Goal: Task Accomplishment & Management: Complete application form

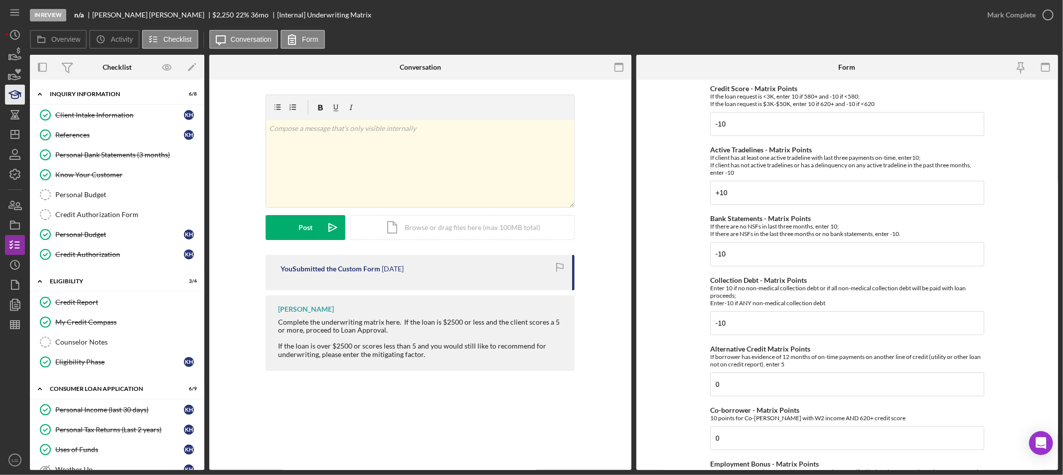
scroll to position [213, 0]
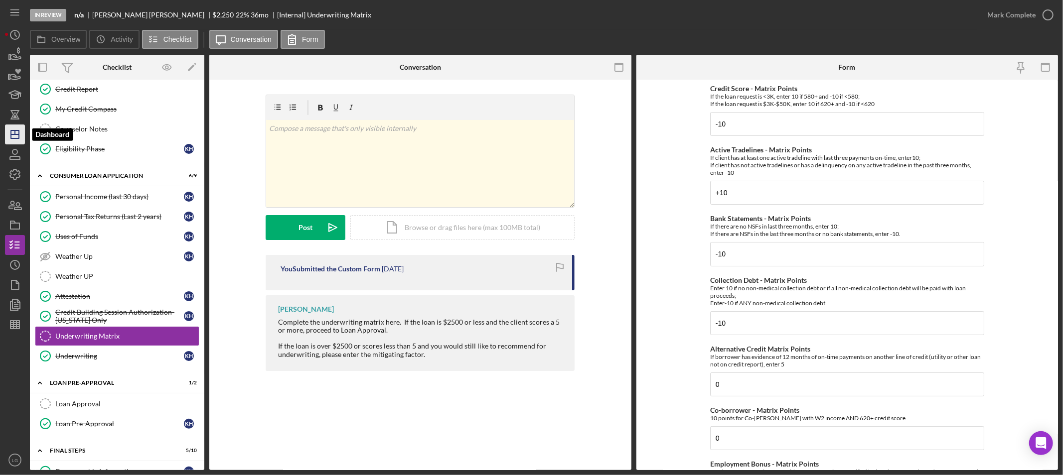
click at [20, 130] on icon "Icon/Dashboard" at bounding box center [14, 134] width 25 height 25
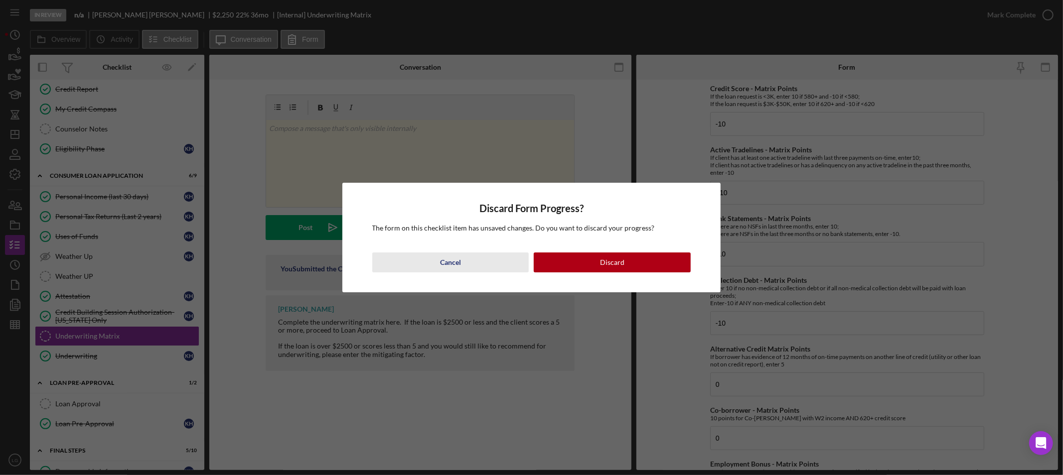
click at [484, 267] on button "Cancel" at bounding box center [450, 263] width 157 height 20
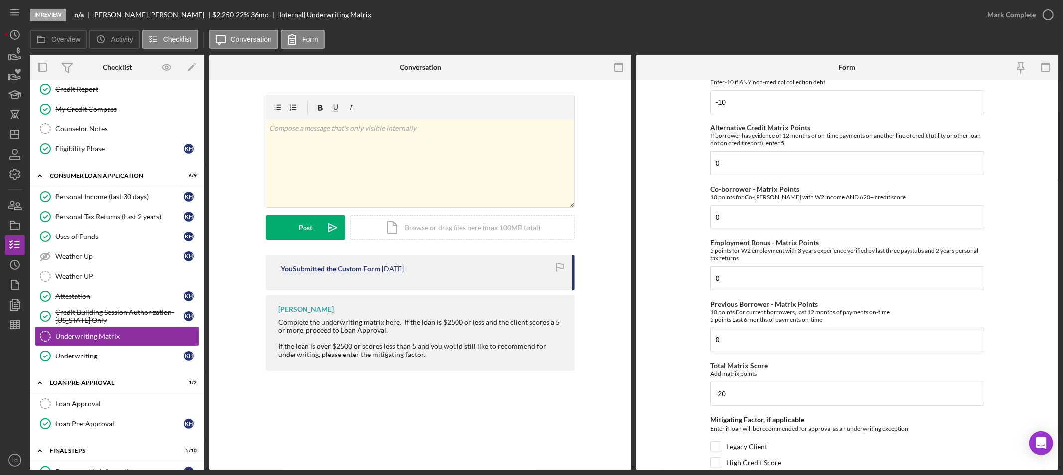
scroll to position [358, 0]
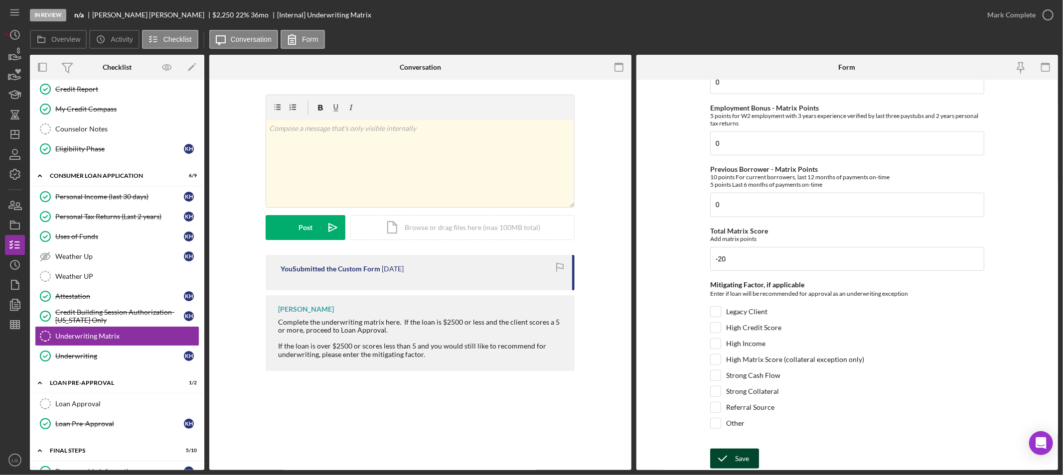
click at [723, 452] on icon "submit" at bounding box center [722, 458] width 25 height 25
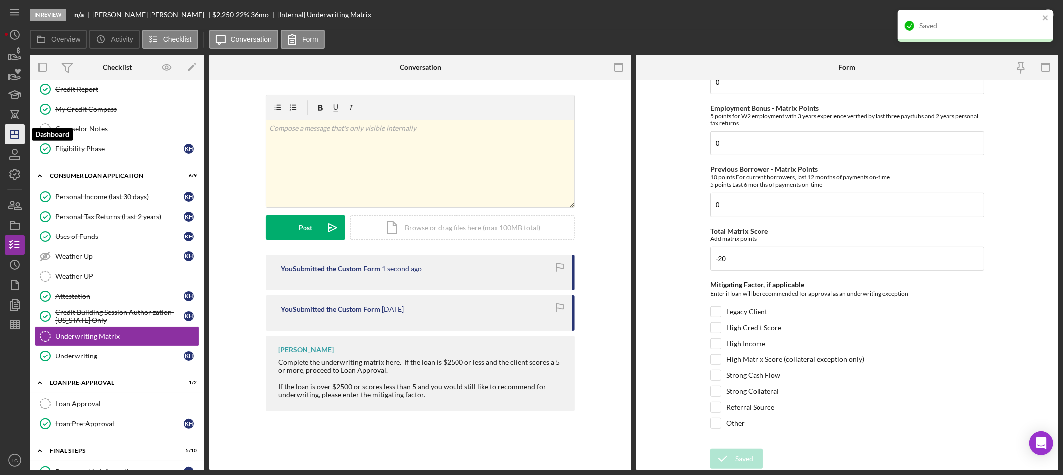
click at [17, 136] on icon "Icon/Dashboard" at bounding box center [14, 134] width 25 height 25
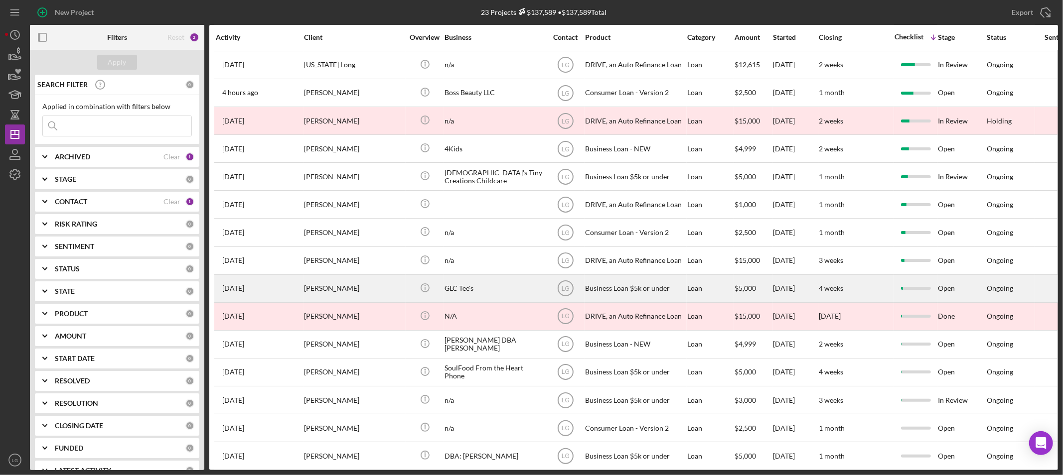
scroll to position [245, 0]
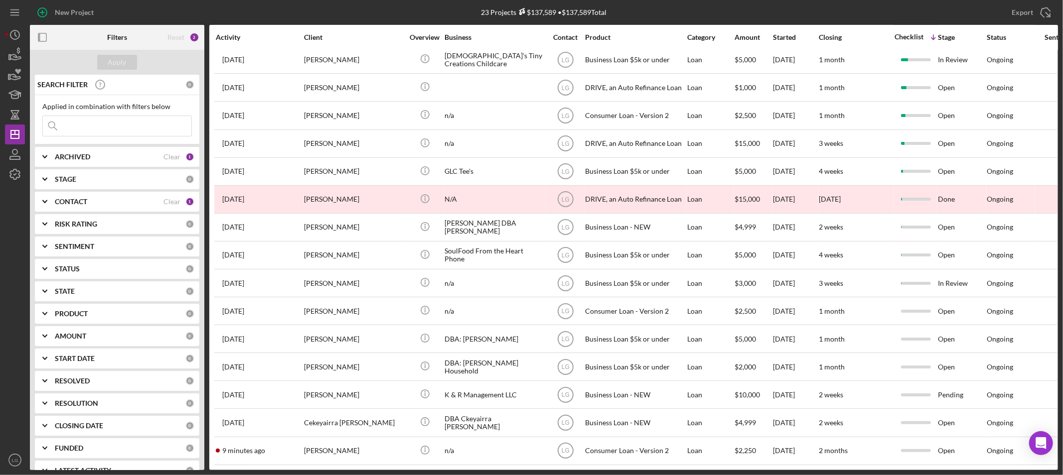
click at [72, 121] on input at bounding box center [117, 126] width 148 height 20
type input "[PERSON_NAME]"
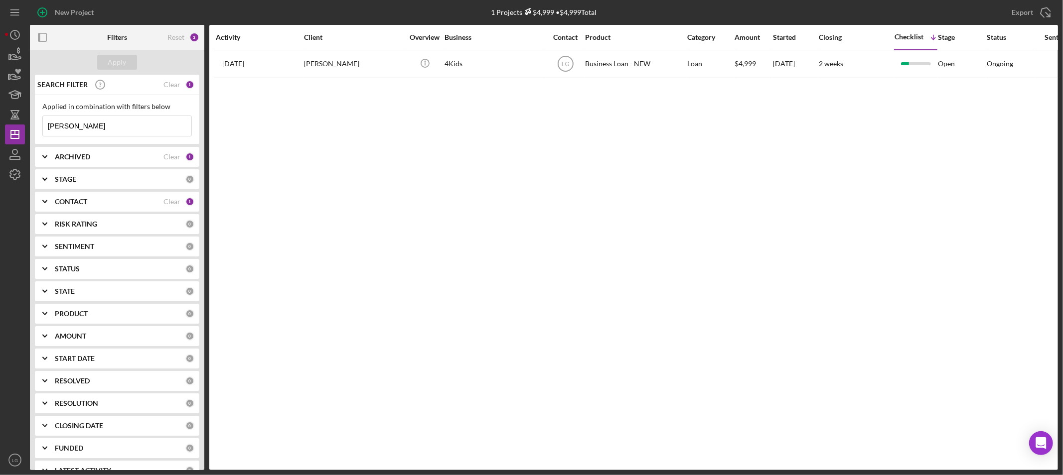
scroll to position [0, 0]
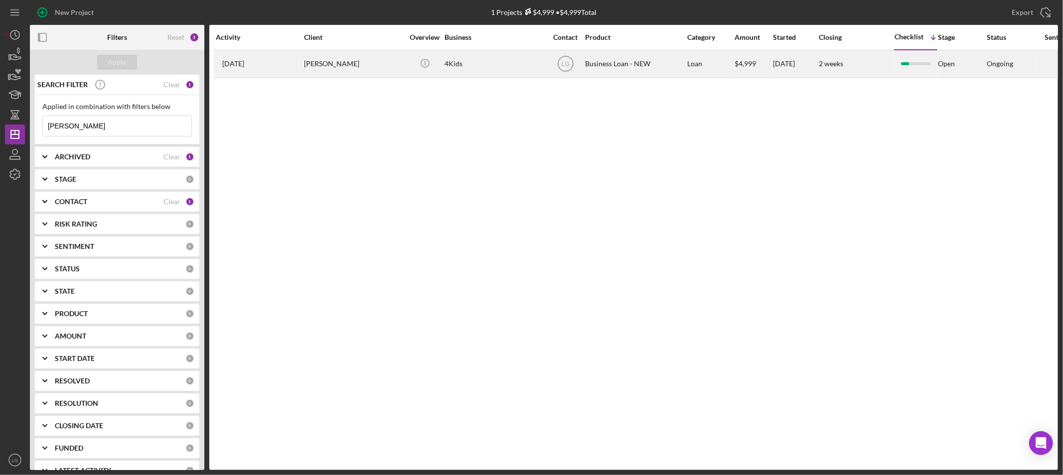
click at [339, 73] on div "[PERSON_NAME]" at bounding box center [354, 64] width 100 height 26
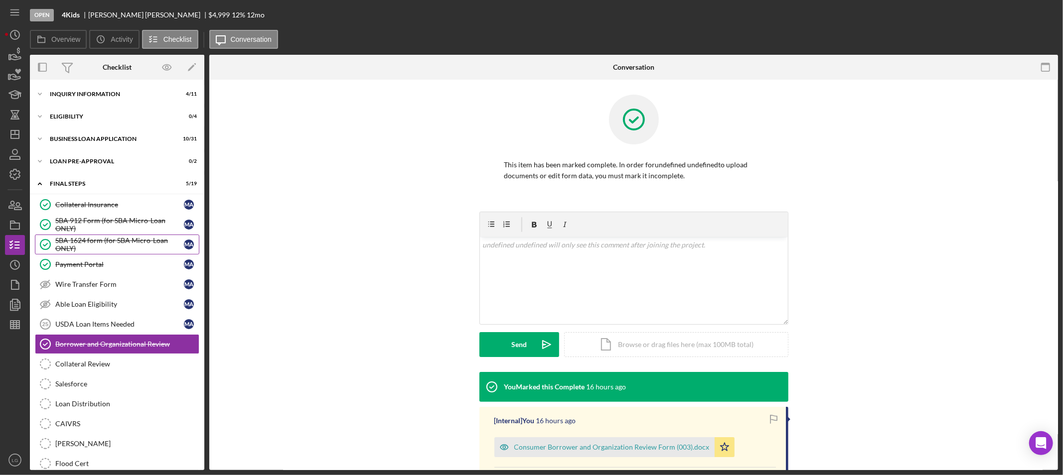
scroll to position [70, 0]
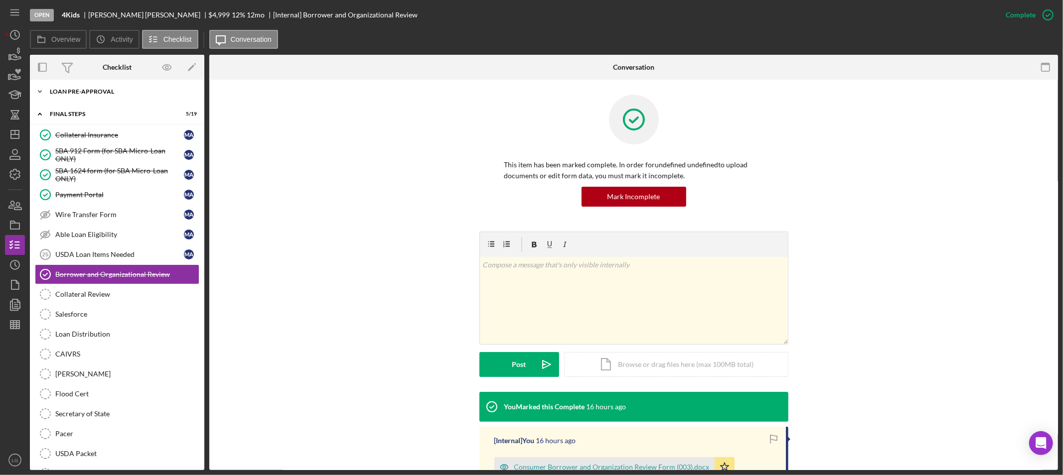
click at [113, 89] on div "LOAN PRE-APPROVAL" at bounding box center [121, 92] width 142 height 6
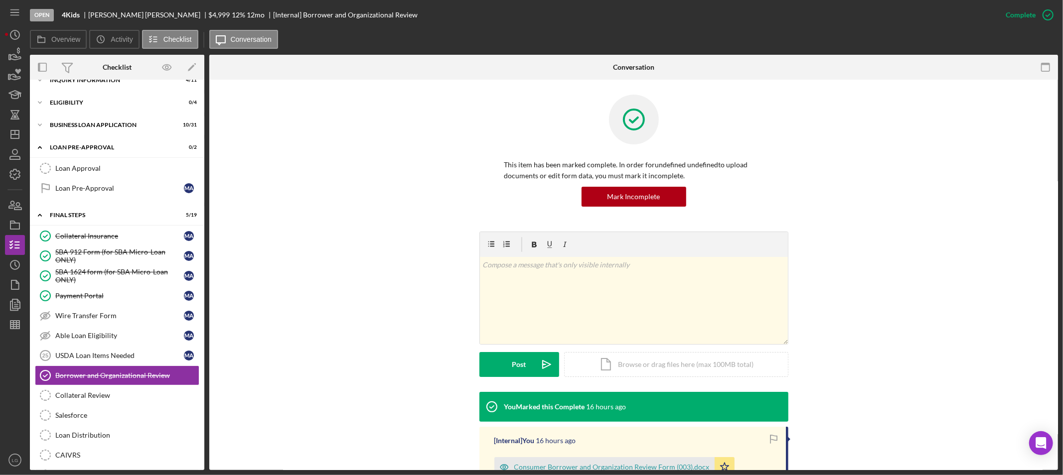
scroll to position [0, 0]
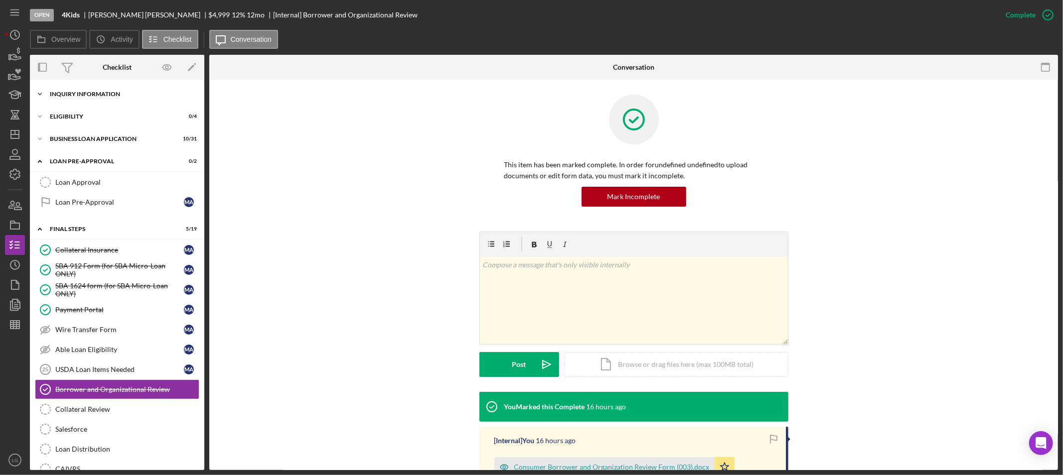
click at [131, 92] on div "INQUIRY INFORMATION" at bounding box center [121, 94] width 142 height 6
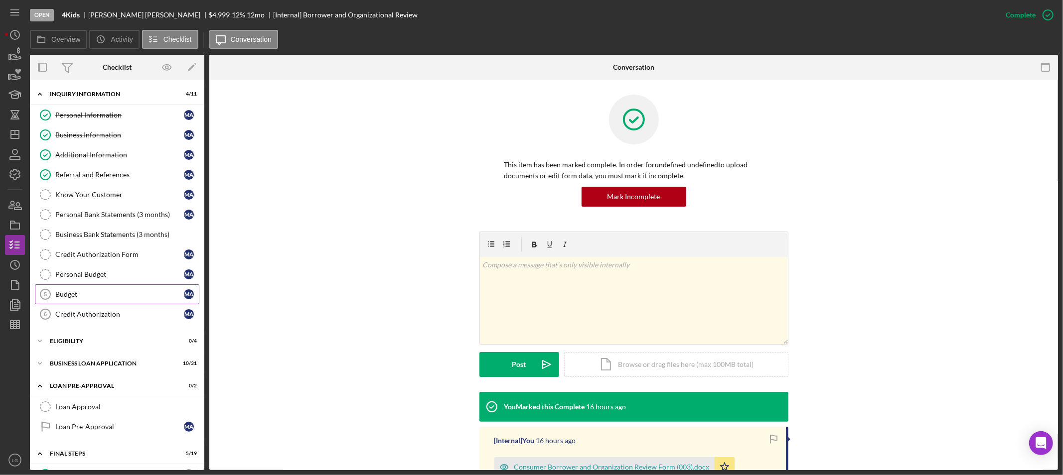
click at [133, 292] on div "Budget" at bounding box center [119, 294] width 129 height 8
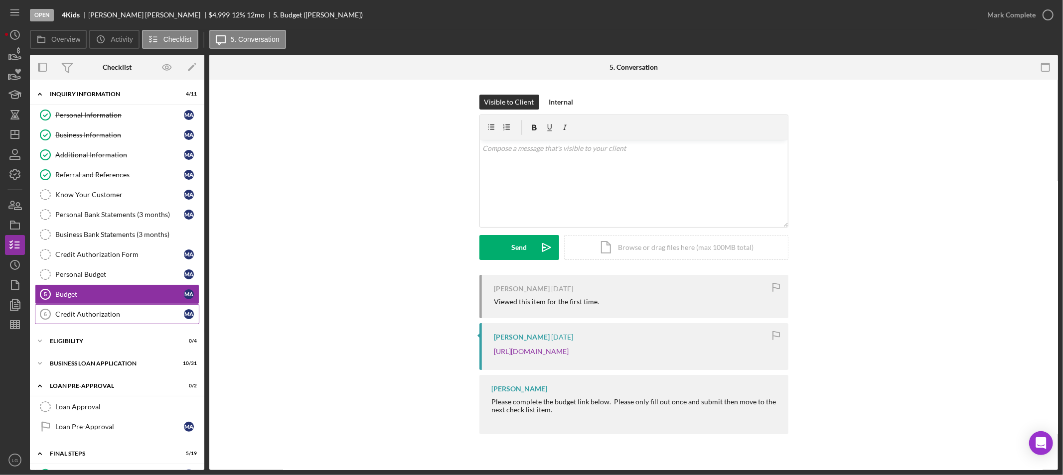
click at [91, 317] on div "Credit Authorization" at bounding box center [119, 314] width 129 height 8
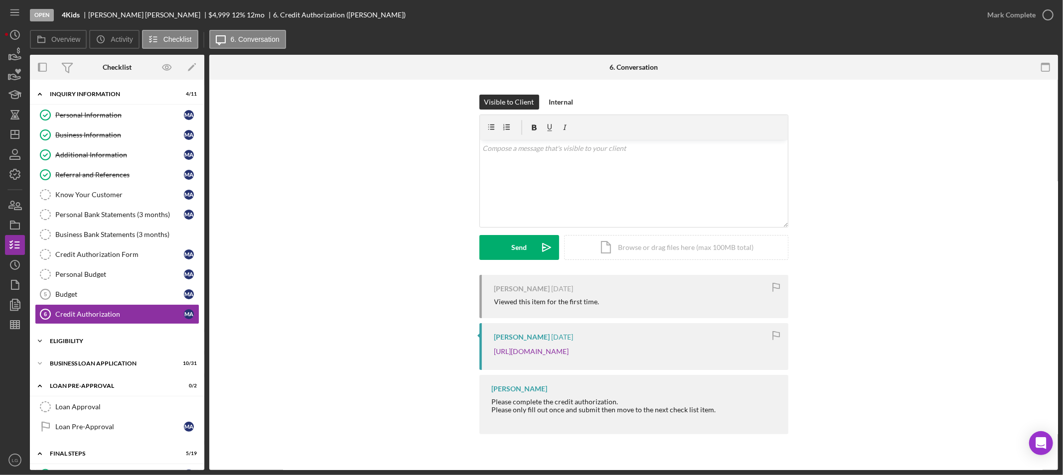
click at [153, 341] on div "ELIGIBILITY" at bounding box center [121, 341] width 142 height 6
click at [138, 449] on div "BUSINESS LOAN APPLICATION" at bounding box center [121, 449] width 142 height 6
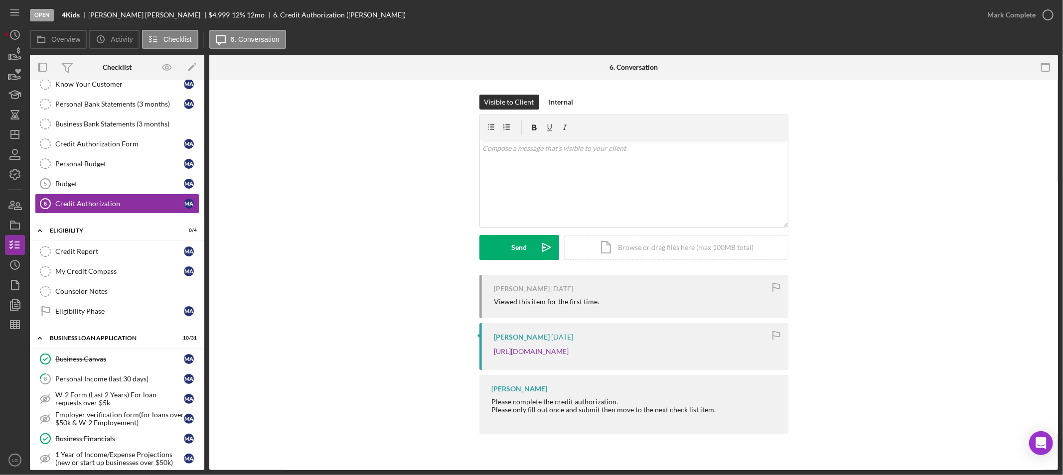
scroll to position [277, 0]
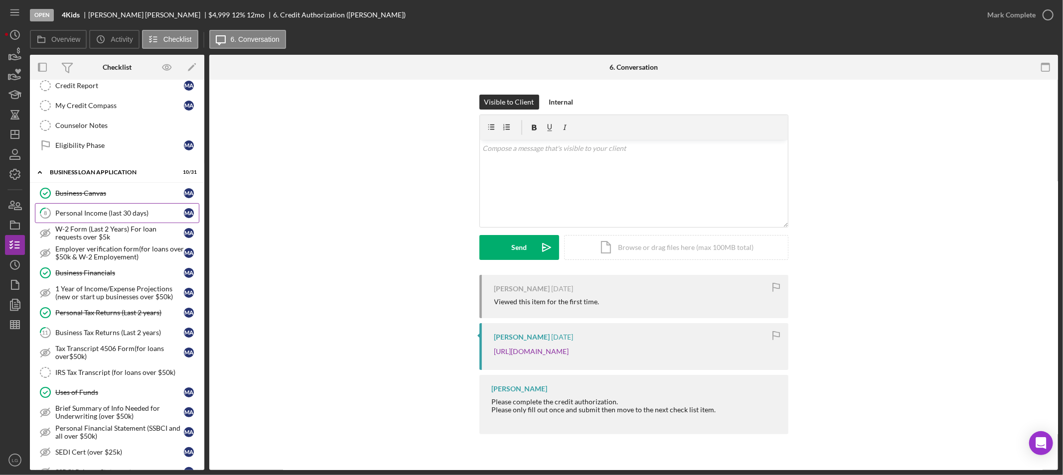
click at [65, 207] on link "8 Personal Income (last 30 days) M A" at bounding box center [117, 213] width 164 height 20
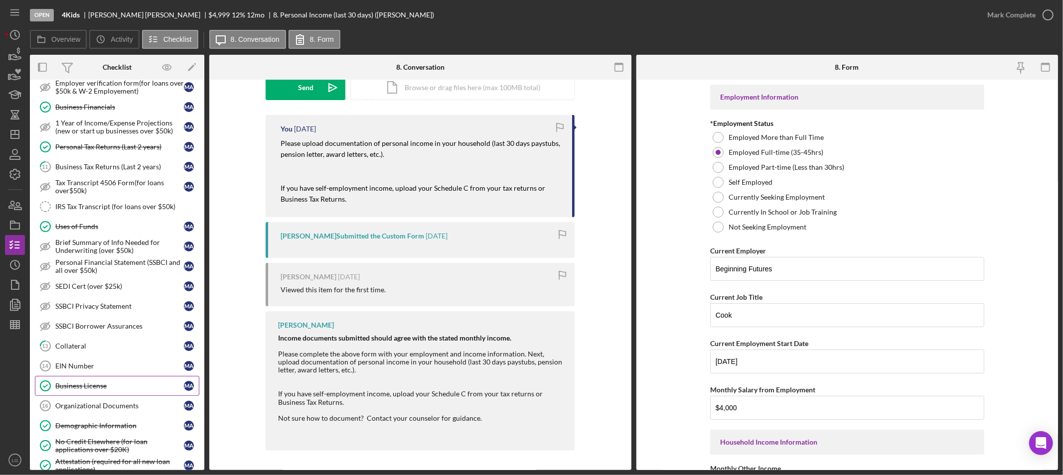
scroll to position [498, 0]
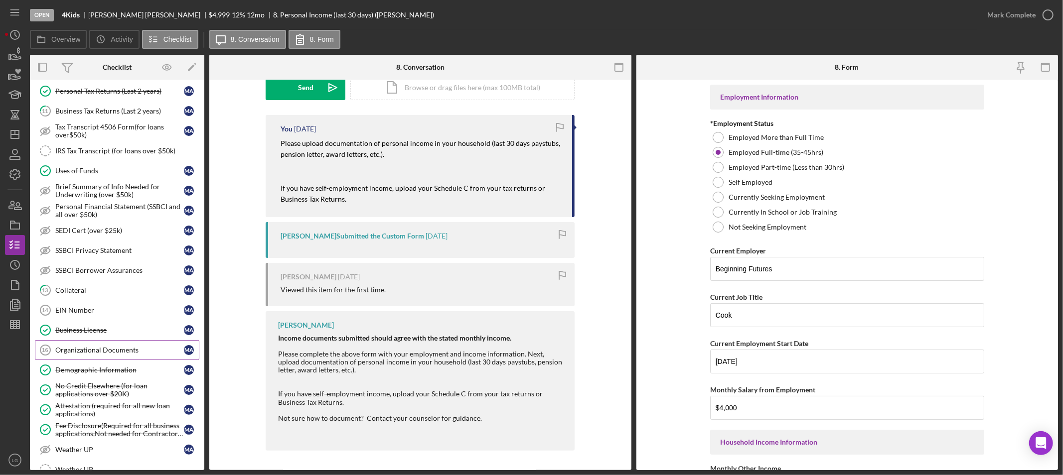
click at [111, 354] on div "Organizational Documents" at bounding box center [119, 350] width 129 height 8
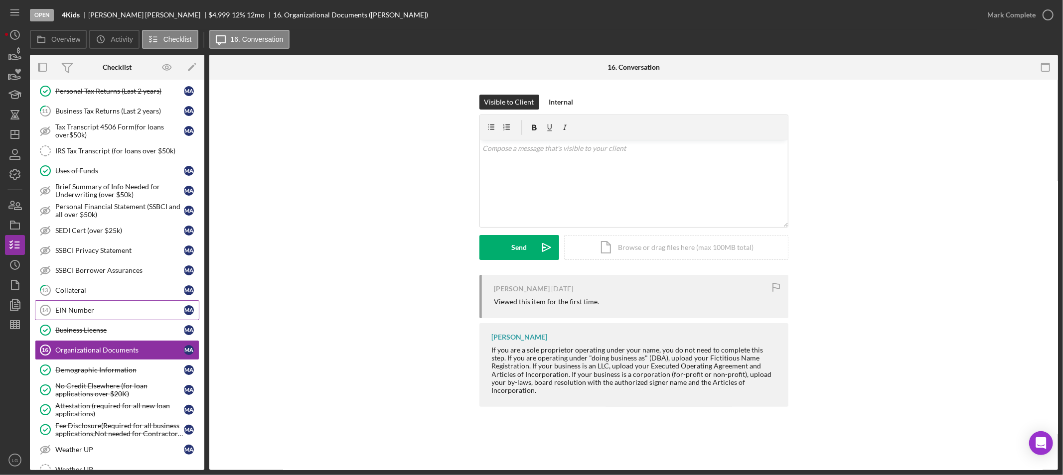
click at [63, 318] on link "EIN Number 14 EIN Number M A" at bounding box center [117, 310] width 164 height 20
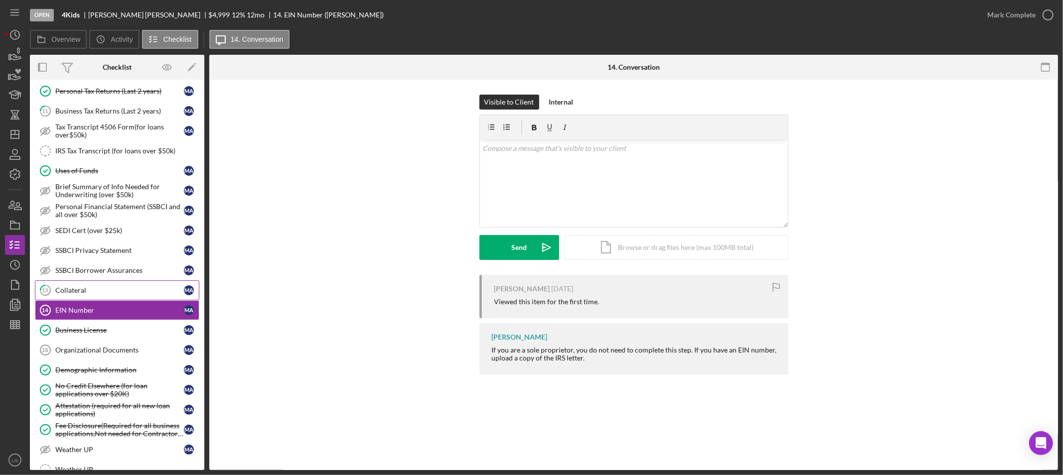
click at [101, 294] on div "Collateral" at bounding box center [119, 290] width 129 height 8
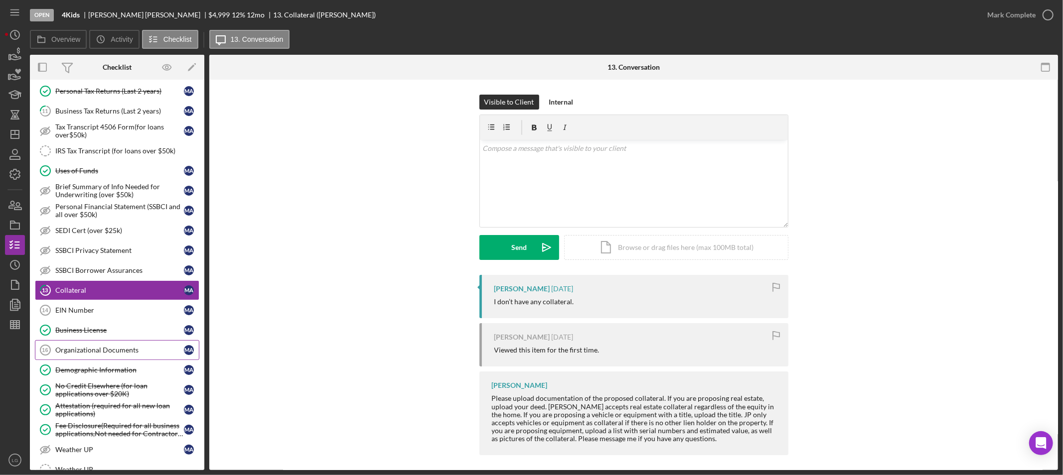
click at [130, 359] on link "Organizational Documents 16 Organizational Documents M A" at bounding box center [117, 350] width 164 height 20
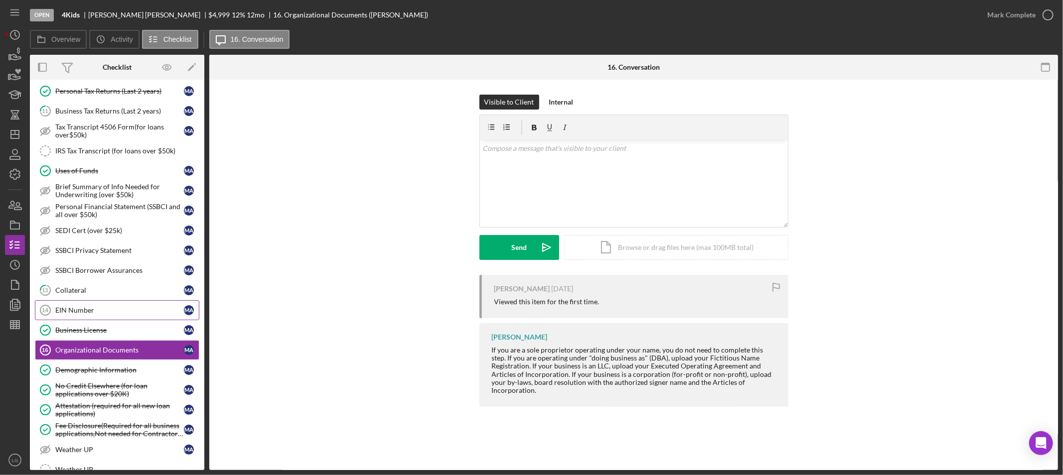
click at [98, 305] on link "EIN Number 14 EIN Number M A" at bounding box center [117, 310] width 164 height 20
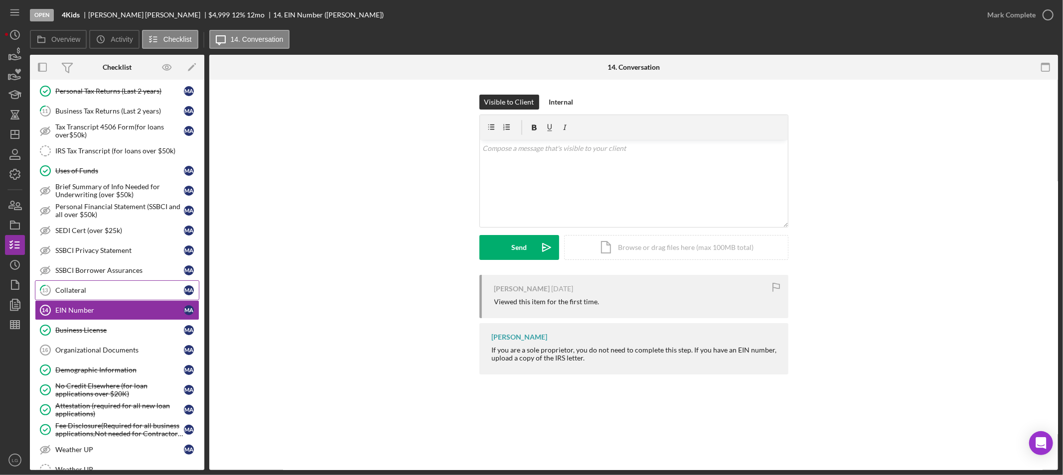
click at [90, 293] on div "Collateral" at bounding box center [119, 290] width 129 height 8
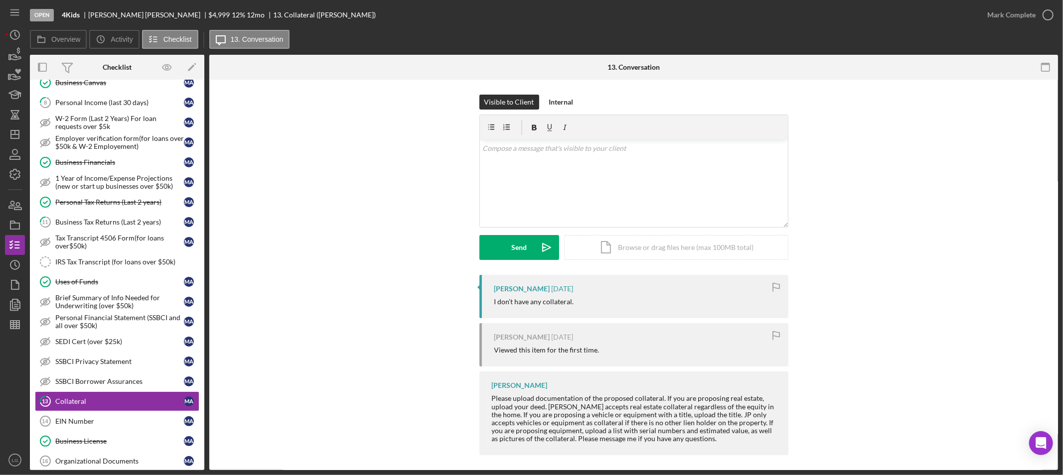
scroll to position [332, 0]
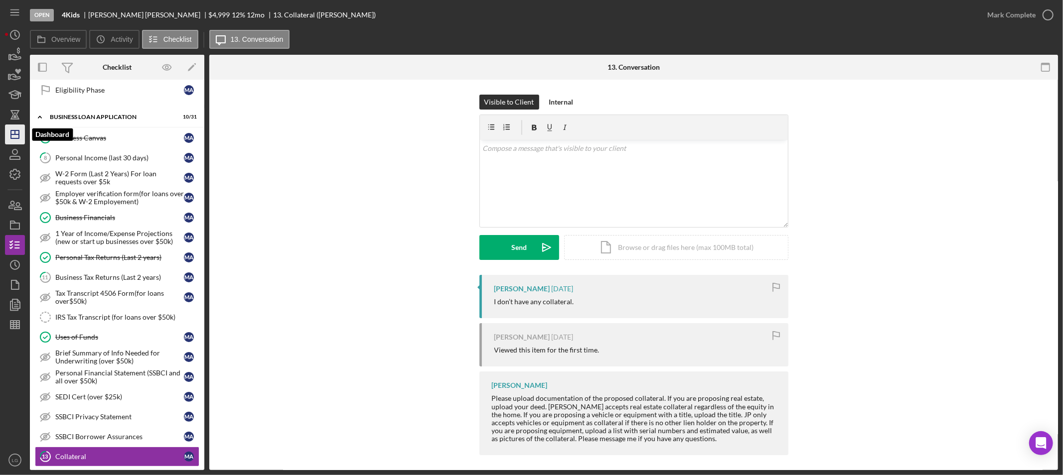
click at [21, 135] on icon "Icon/Dashboard" at bounding box center [14, 134] width 25 height 25
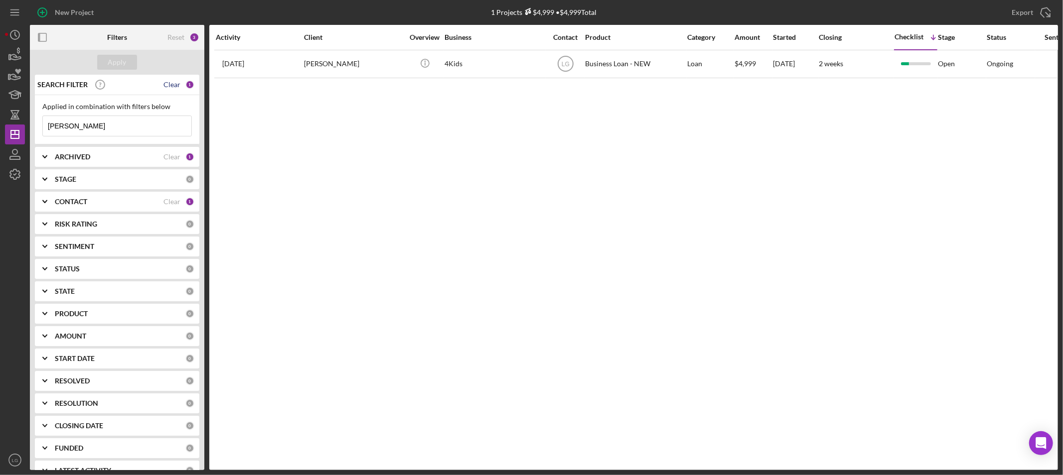
click at [172, 86] on div "Clear" at bounding box center [171, 85] width 17 height 8
click at [117, 58] on div "Apply" at bounding box center [117, 62] width 18 height 15
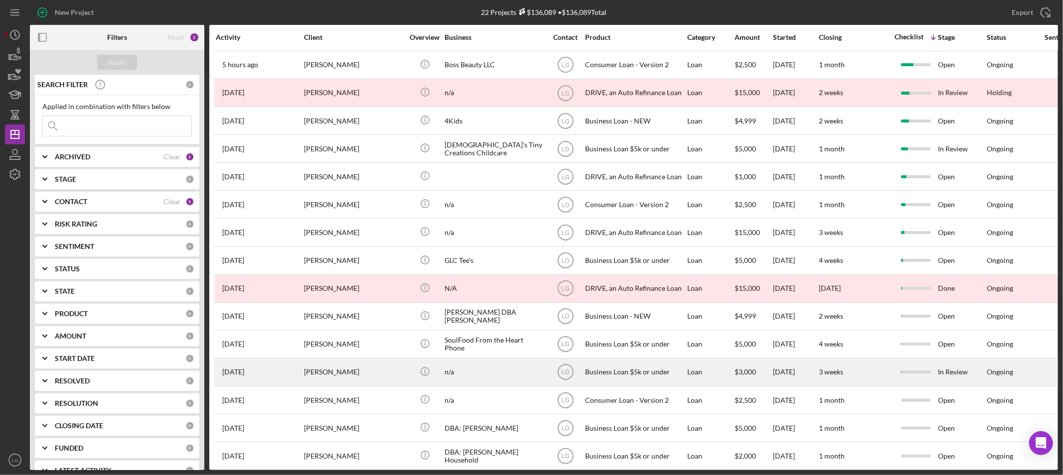
scroll to position [217, 0]
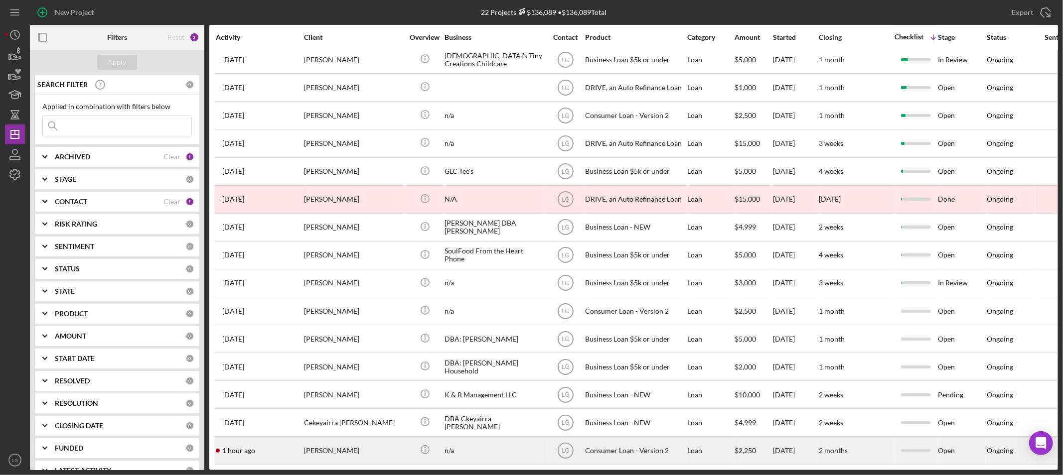
click at [351, 447] on div "[PERSON_NAME]" at bounding box center [354, 450] width 100 height 26
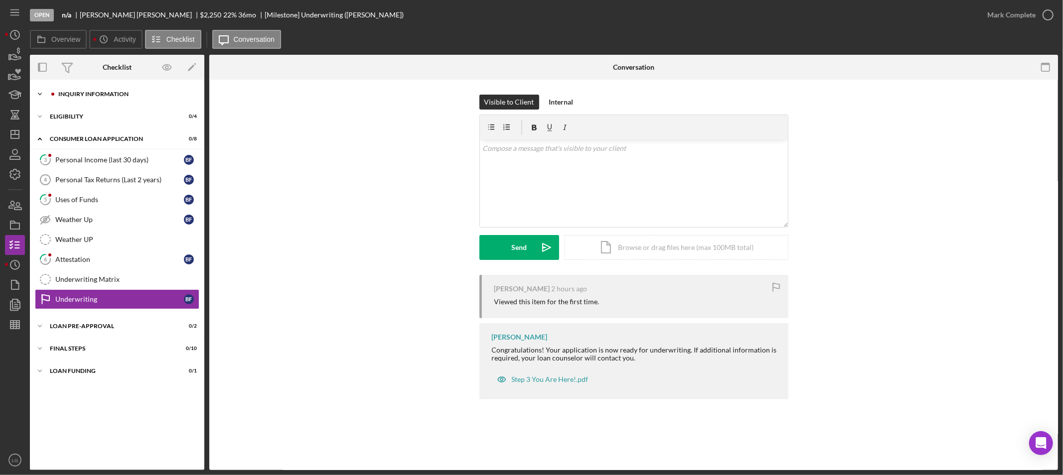
click at [132, 93] on div "Inquiry Information" at bounding box center [125, 94] width 134 height 6
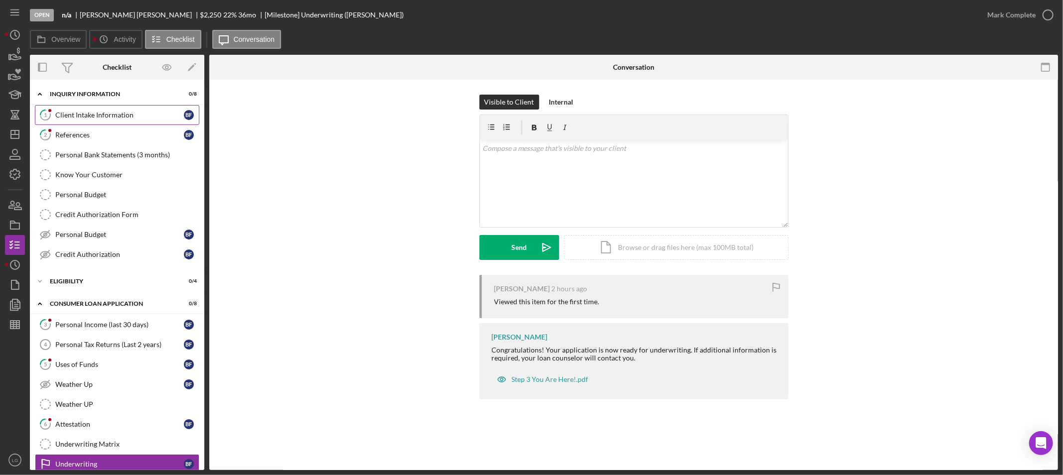
click at [103, 119] on div "Client Intake Information" at bounding box center [119, 115] width 129 height 8
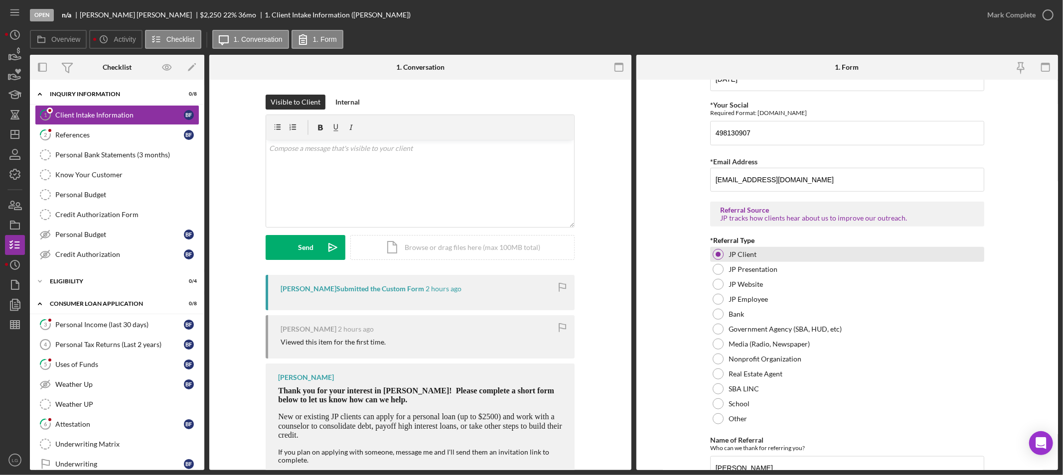
scroll to position [656, 0]
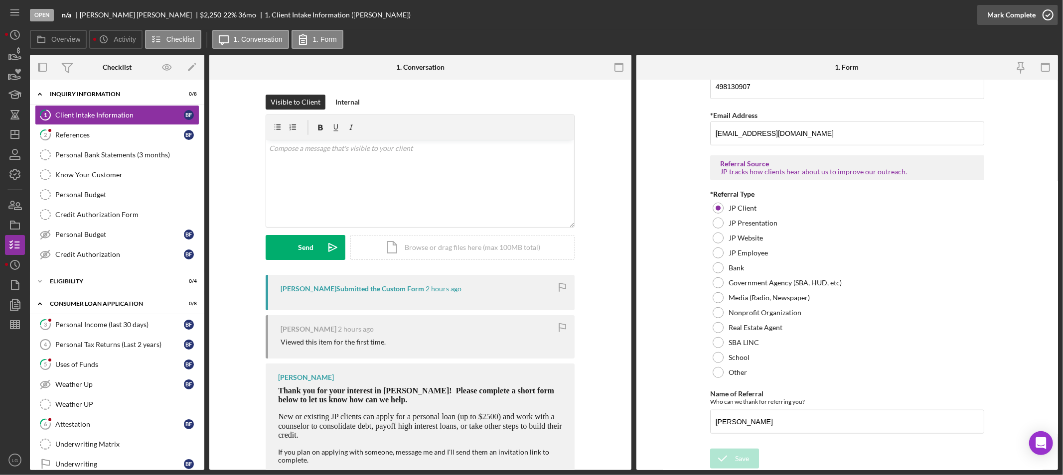
click at [1001, 12] on div "Mark Complete" at bounding box center [1011, 15] width 48 height 20
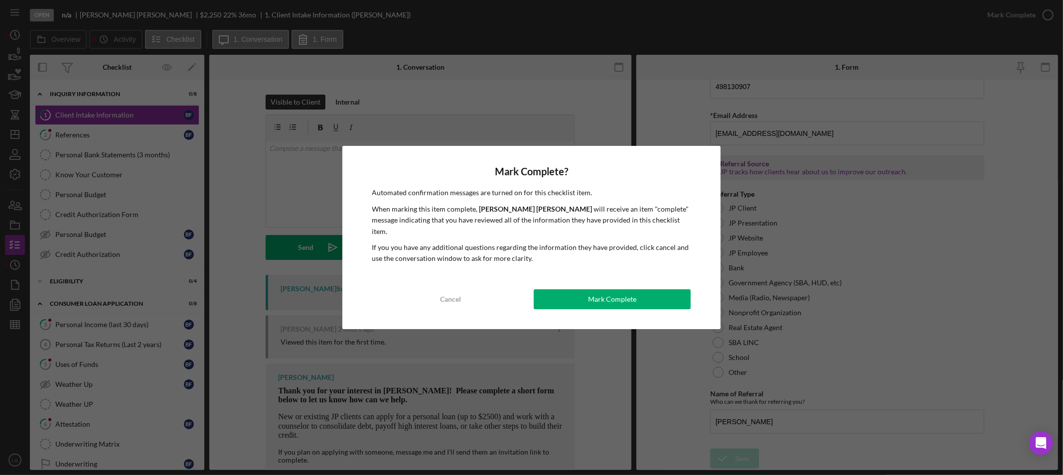
click at [607, 300] on div "Mark Complete" at bounding box center [612, 299] width 48 height 20
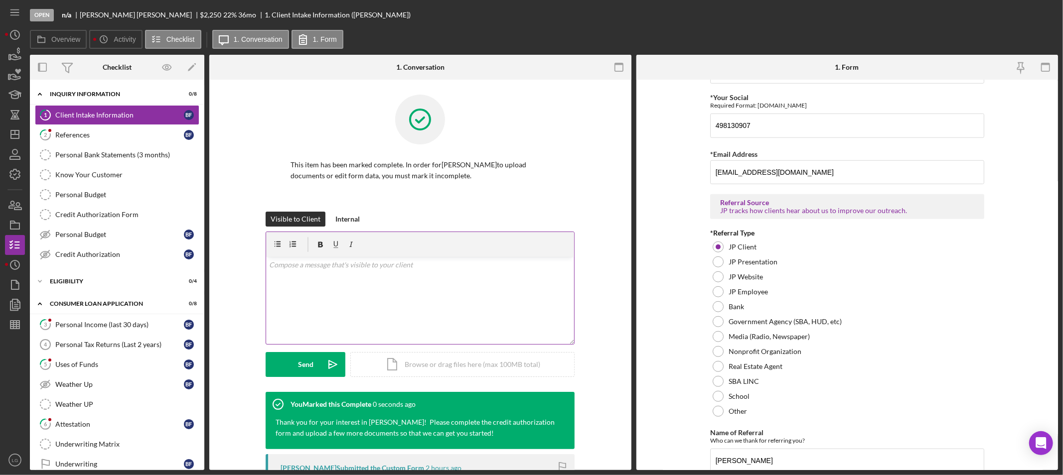
scroll to position [696, 0]
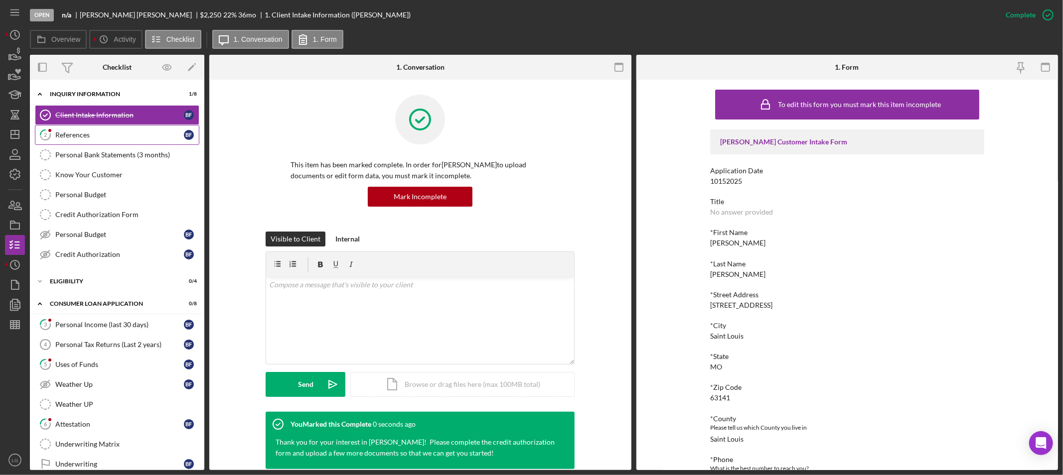
click at [102, 137] on div "References" at bounding box center [119, 135] width 129 height 8
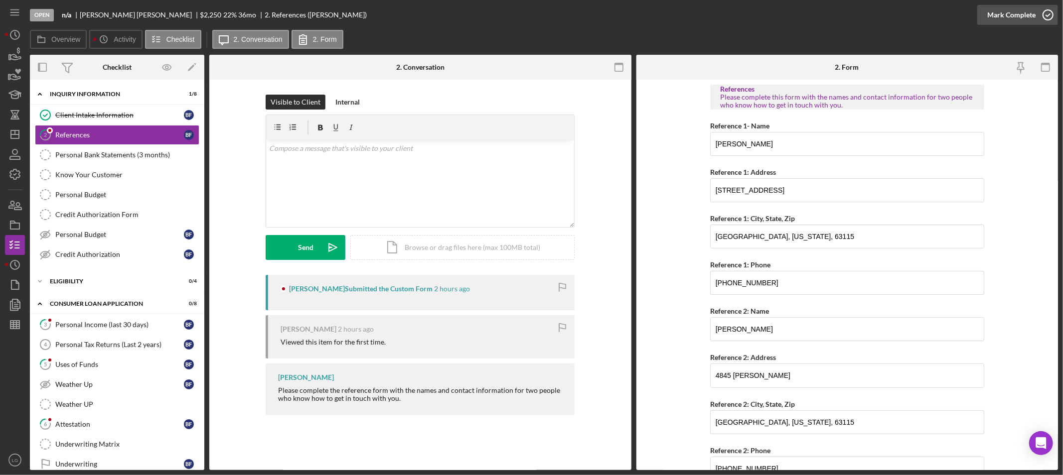
click at [1024, 10] on div "Mark Complete" at bounding box center [1011, 15] width 48 height 20
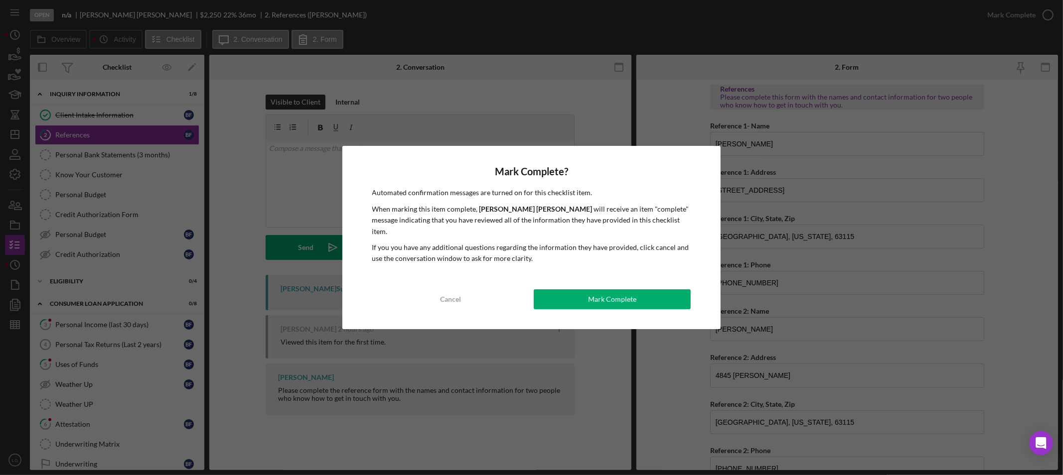
click at [619, 290] on div "Mark Complete" at bounding box center [612, 299] width 48 height 20
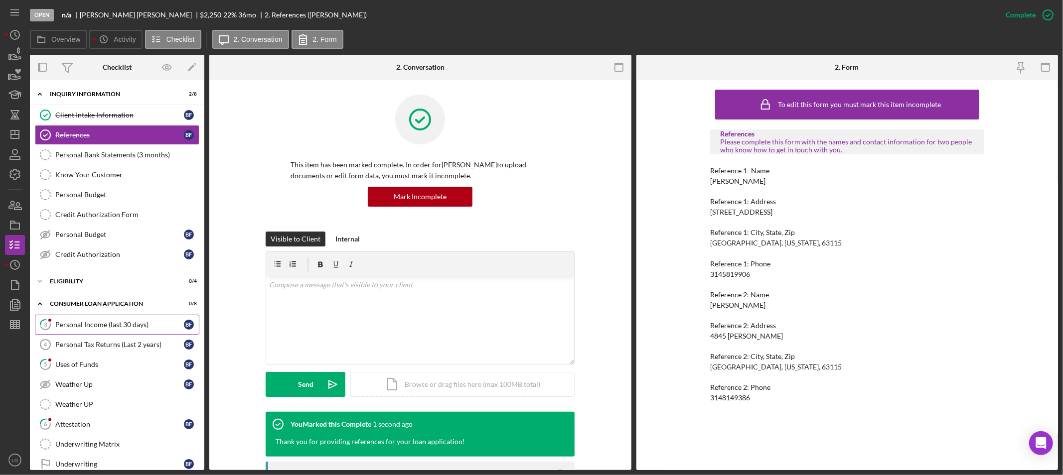
click at [92, 320] on link "3 Personal Income (last 30 days) B F" at bounding box center [117, 325] width 164 height 20
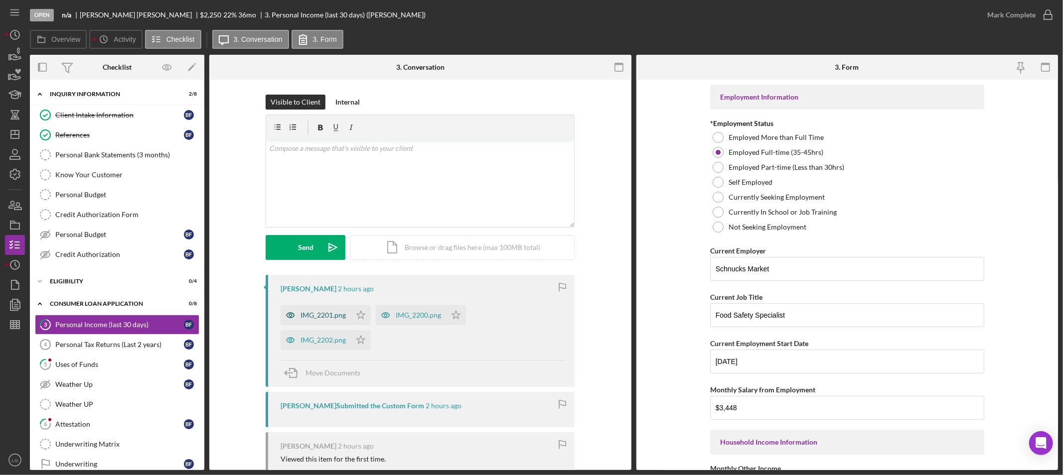
click at [334, 311] on div "IMG_2201.png" at bounding box center [322, 315] width 45 height 8
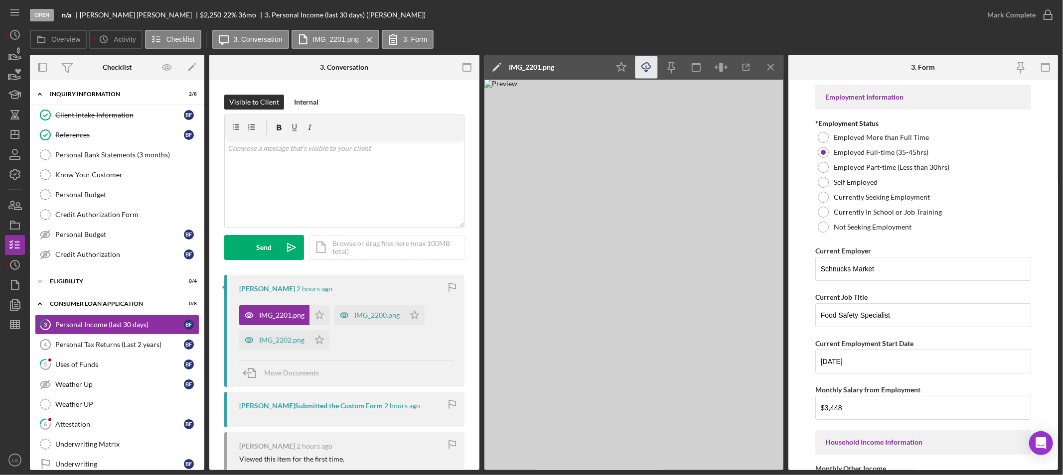
click at [648, 66] on icon "Icon/Download" at bounding box center [646, 67] width 22 height 22
click at [391, 322] on div "IMG_2200.png" at bounding box center [369, 315] width 70 height 20
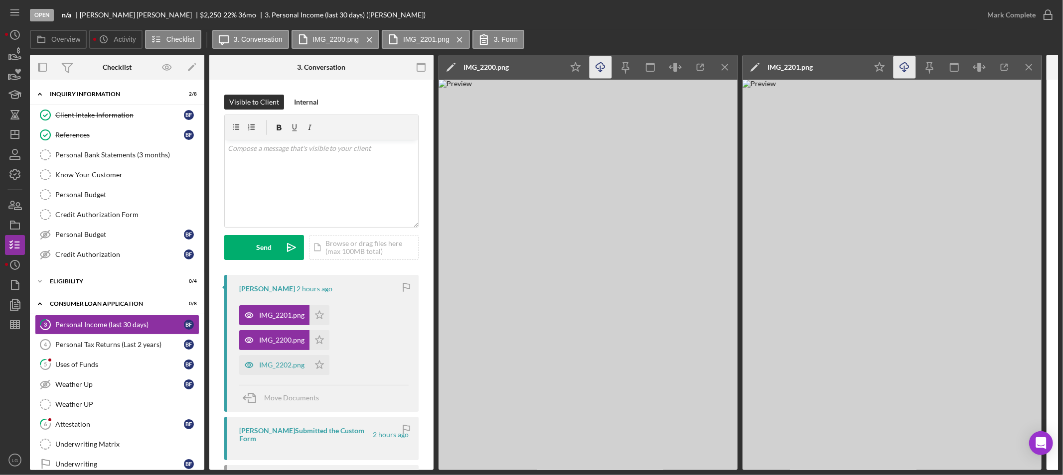
click at [605, 67] on icon "Icon/Download" at bounding box center [600, 67] width 22 height 22
click at [261, 362] on div "IMG_2202.png" at bounding box center [281, 365] width 45 height 8
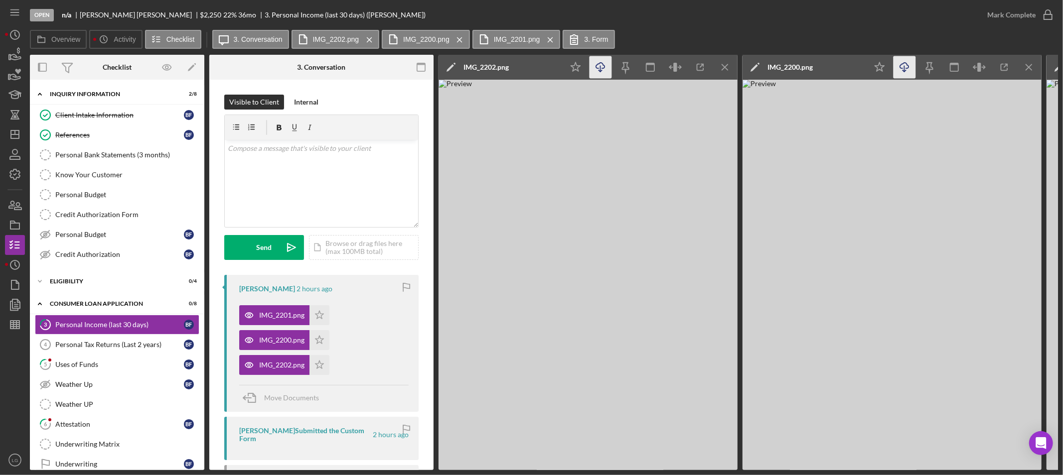
click at [596, 69] on icon "Icon/Download" at bounding box center [600, 67] width 22 height 22
click at [317, 357] on icon "Icon/Star" at bounding box center [319, 365] width 20 height 20
click at [320, 336] on icon "Icon/Star" at bounding box center [319, 340] width 20 height 20
click at [322, 315] on polygon "button" at bounding box center [319, 315] width 8 height 8
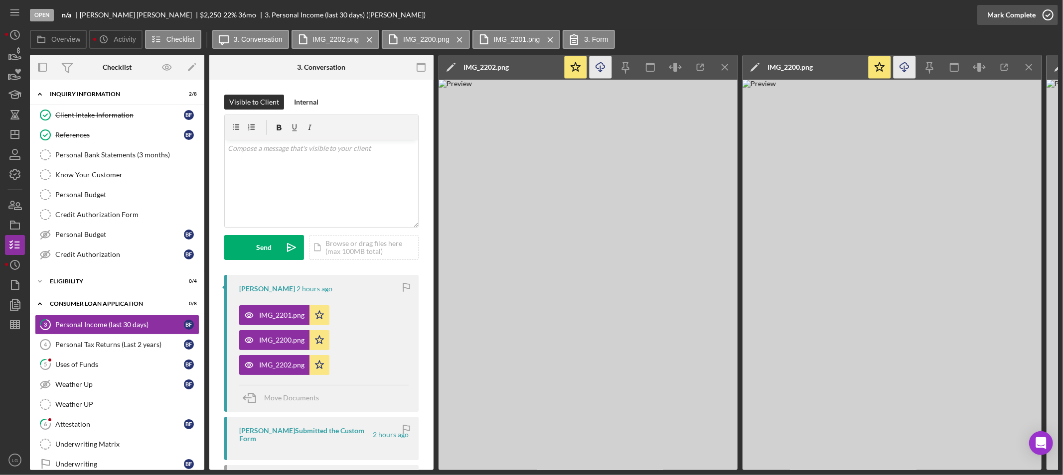
click at [1024, 9] on div "Mark Complete" at bounding box center [1011, 15] width 48 height 20
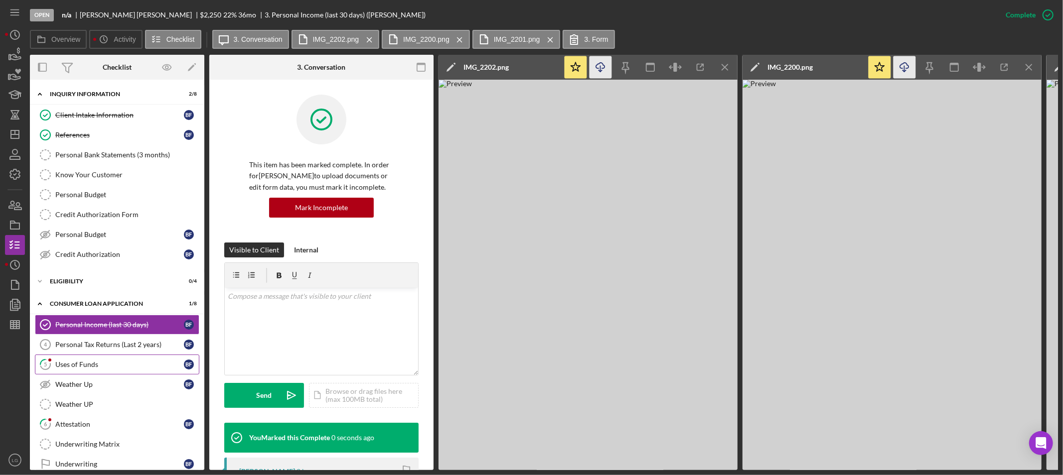
click at [90, 357] on link "5 Uses of Funds B F" at bounding box center [117, 365] width 164 height 20
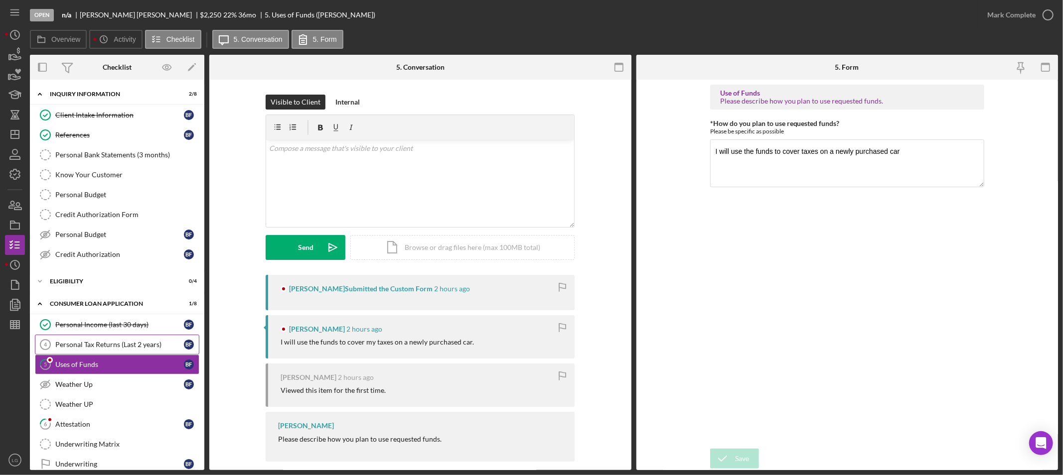
click at [95, 346] on div "Personal Tax Returns (Last 2 years)" at bounding box center [119, 345] width 129 height 8
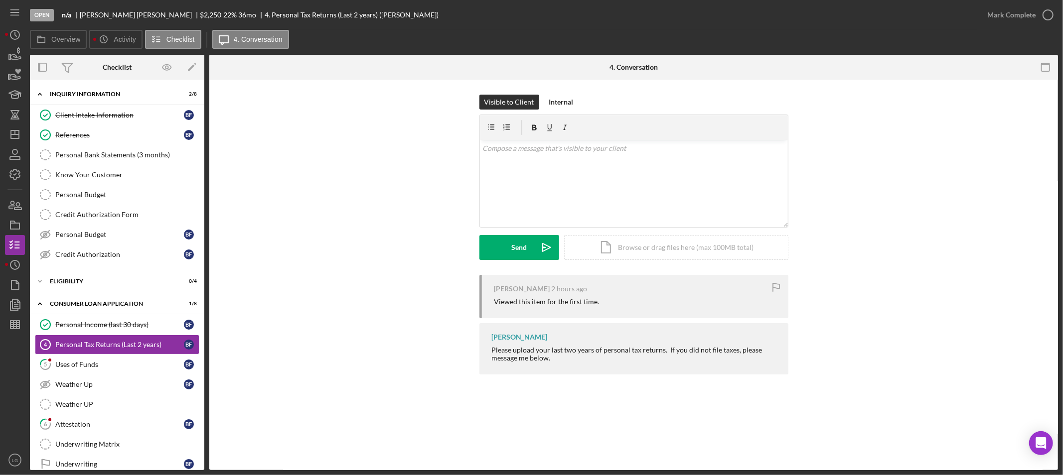
click at [539, 359] on div "Please upload your last two years of personal tax returns. If you did not file …" at bounding box center [635, 354] width 286 height 16
copy div "Please upload your last two years of personal tax returns. If you did not file …"
click at [61, 368] on div "Uses of Funds" at bounding box center [119, 365] width 129 height 8
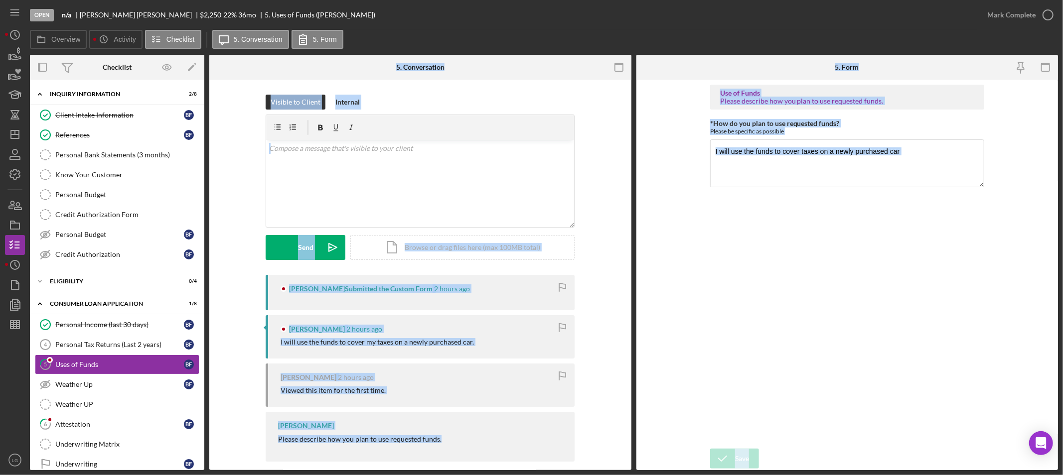
click at [458, 352] on div "Brianna Farrell 2 hours ago I will use the funds to cover my taxes on a newly p…" at bounding box center [420, 336] width 309 height 43
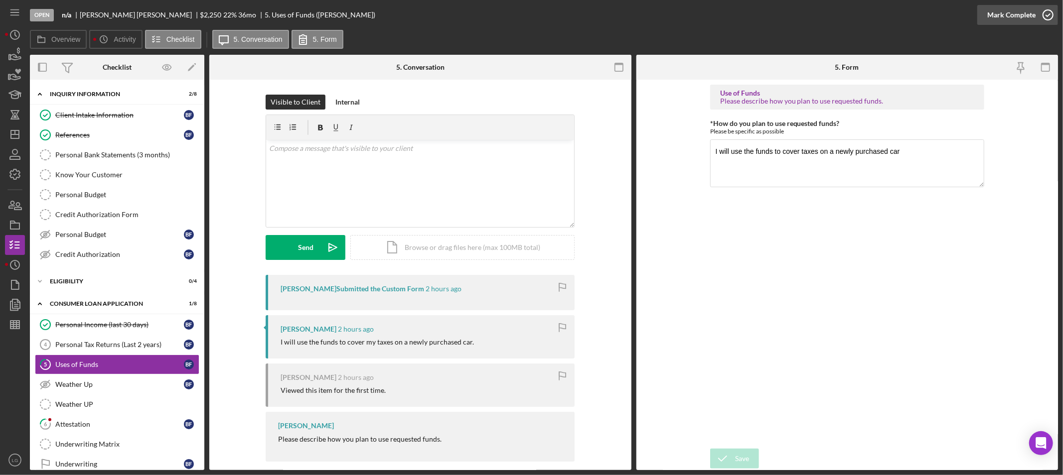
click at [1001, 18] on div "Mark Complete" at bounding box center [1011, 15] width 48 height 20
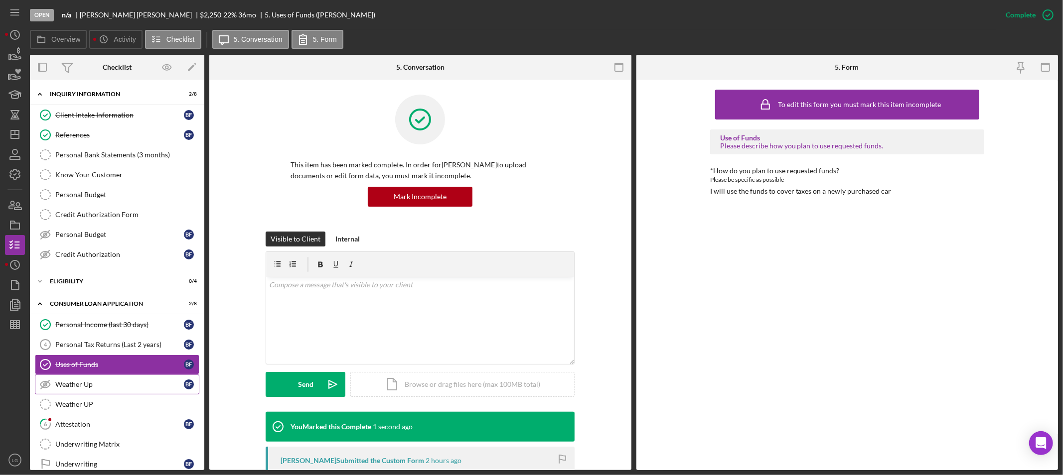
click at [151, 391] on link "Weather Up Weather Up B F" at bounding box center [117, 385] width 164 height 20
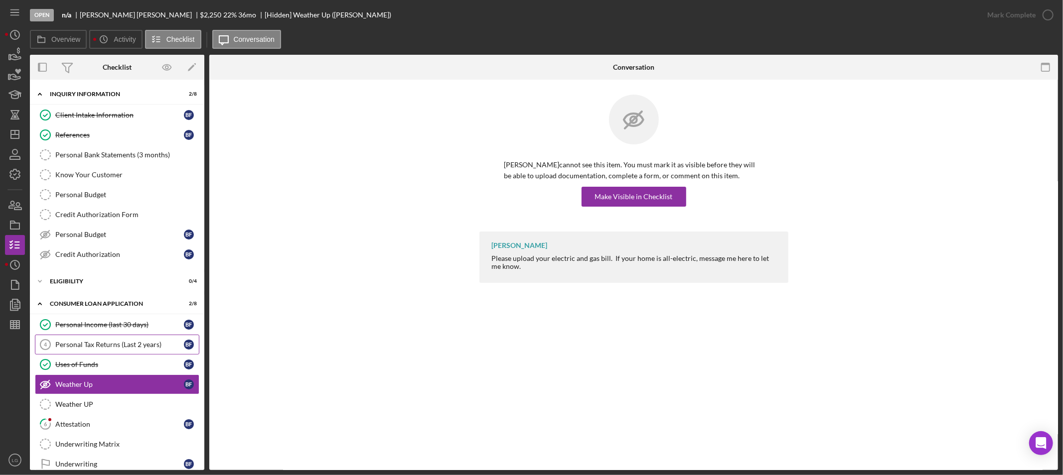
click at [127, 342] on div "Personal Tax Returns (Last 2 years)" at bounding box center [119, 345] width 129 height 8
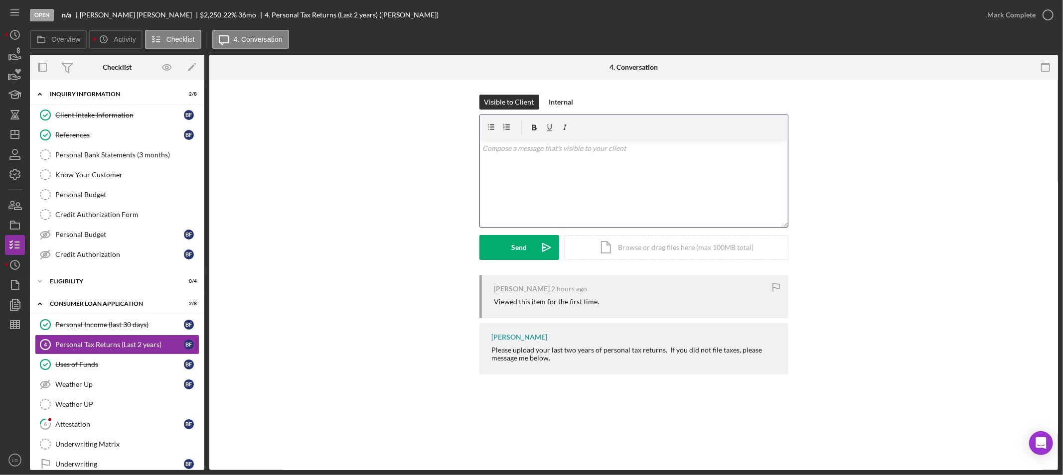
click at [620, 184] on div "v Color teal Color pink Remove color Add row above Add row below Add column bef…" at bounding box center [634, 183] width 308 height 87
click at [517, 236] on div "Send" at bounding box center [518, 247] width 15 height 25
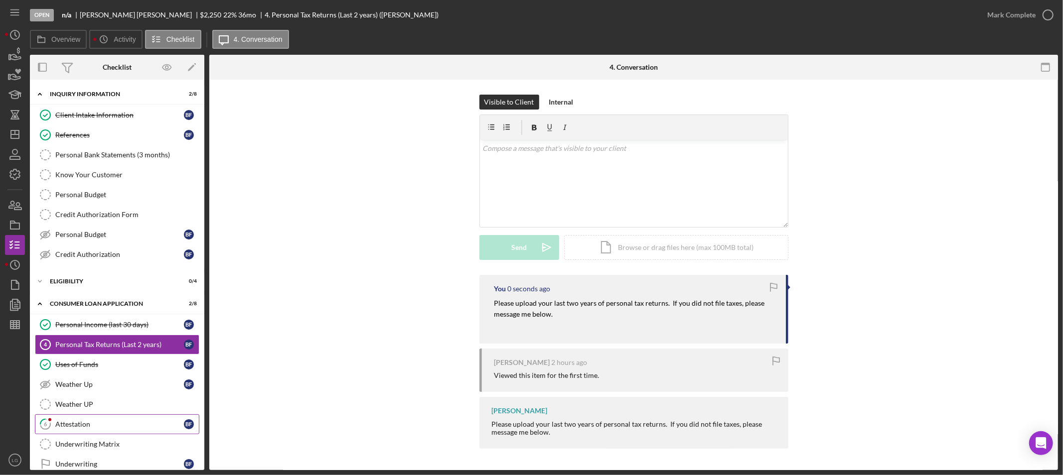
click at [63, 434] on link "6 Attestation B F" at bounding box center [117, 425] width 164 height 20
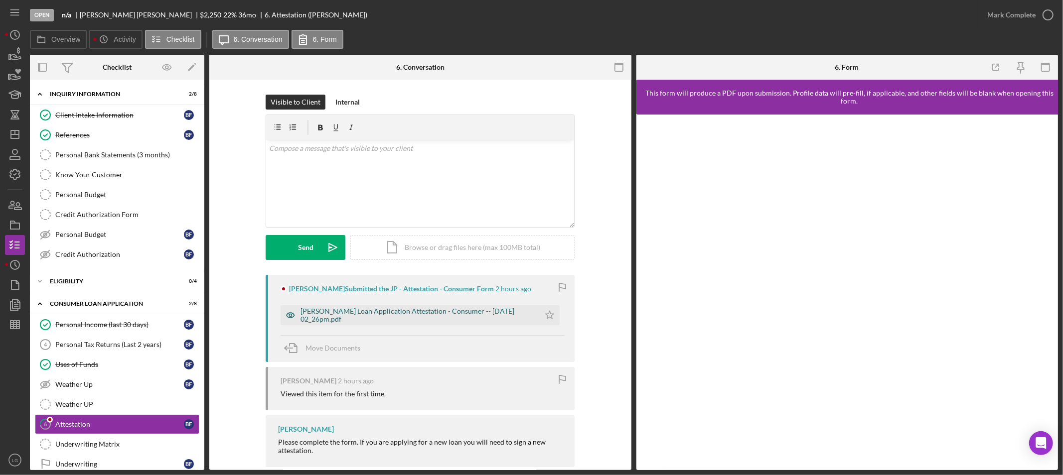
click at [444, 318] on div "Justine Petersen Loan Application Attestation - Consumer -- 2025-10-15 02_26pm.…" at bounding box center [417, 315] width 234 height 16
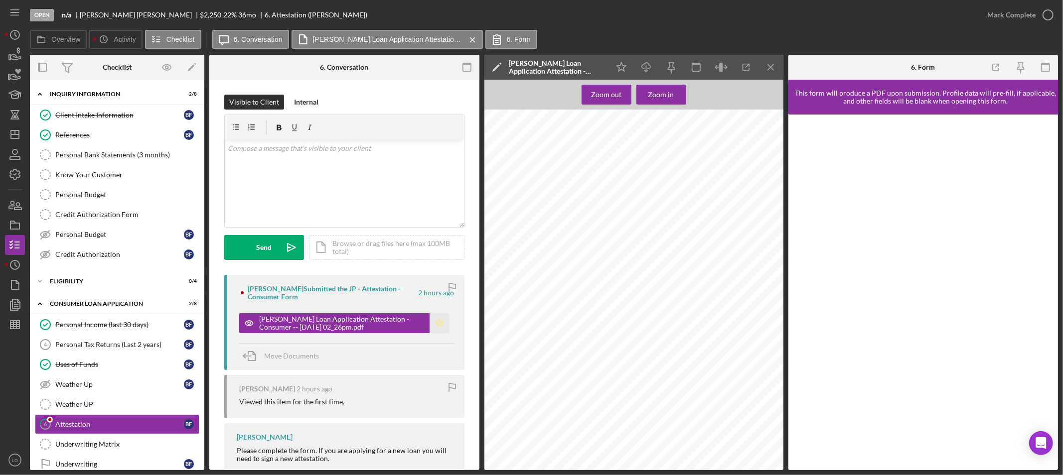
click at [436, 323] on icon "Icon/Star" at bounding box center [439, 323] width 20 height 20
click at [997, 11] on div "Mark Complete" at bounding box center [1011, 15] width 48 height 20
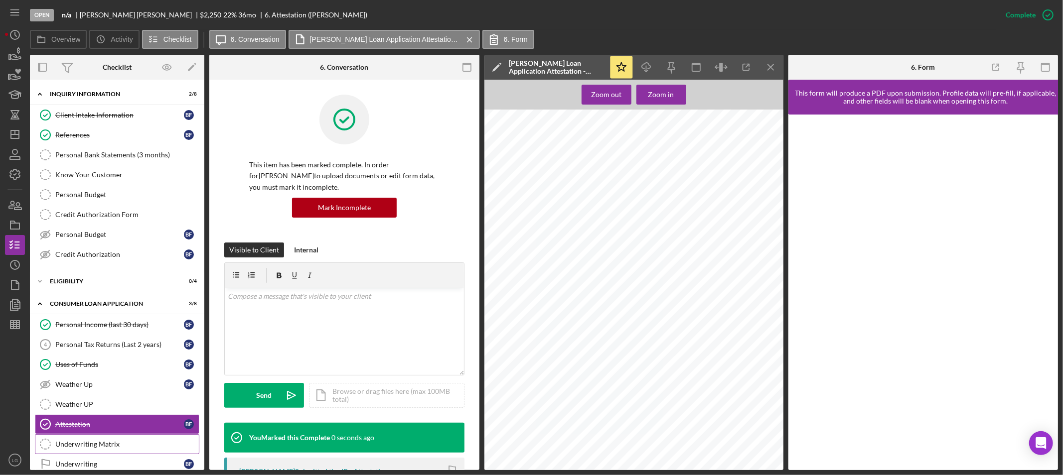
scroll to position [83, 0]
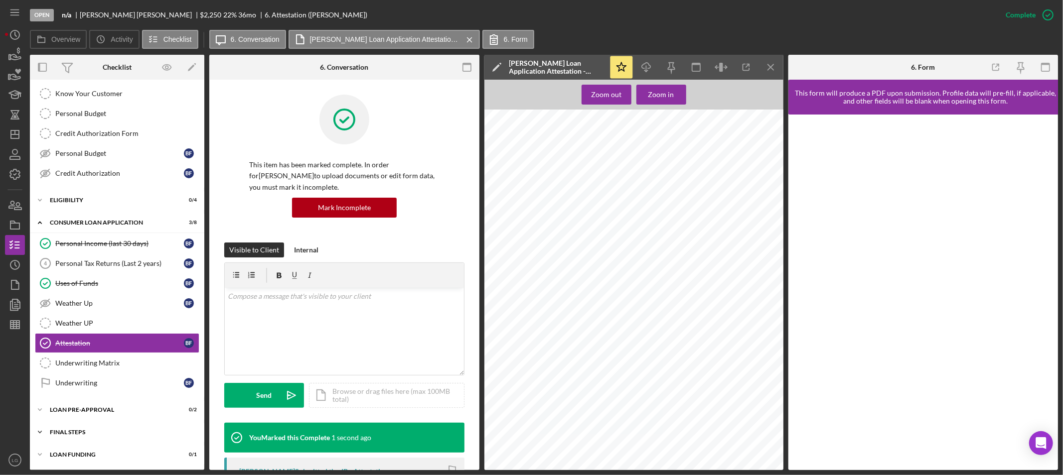
click at [108, 424] on div "Icon/Expander FINAL STEPS 0 / 10" at bounding box center [117, 432] width 174 height 20
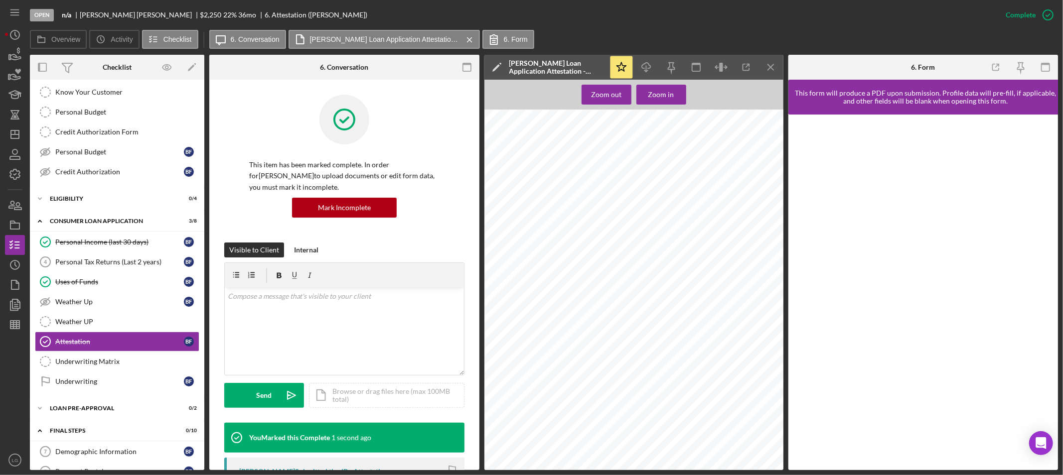
scroll to position [288, 0]
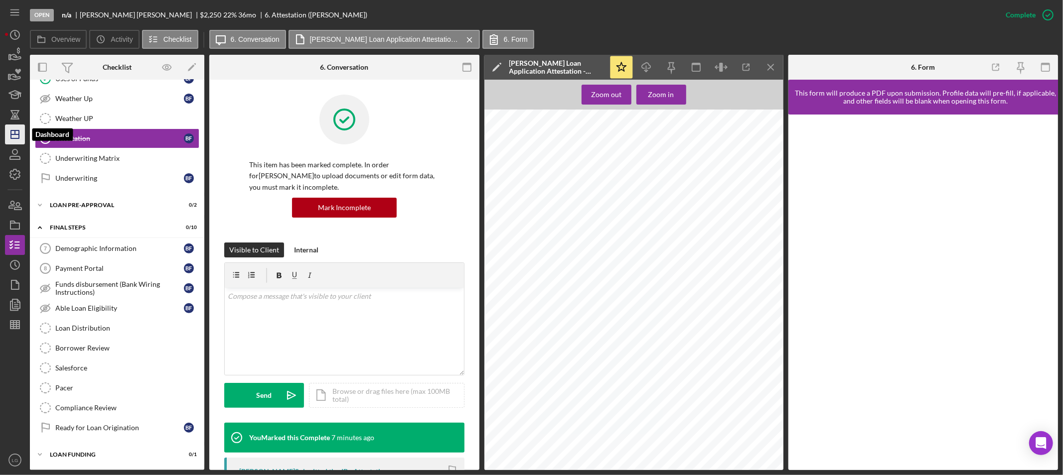
click at [18, 131] on polygon "button" at bounding box center [15, 135] width 8 height 8
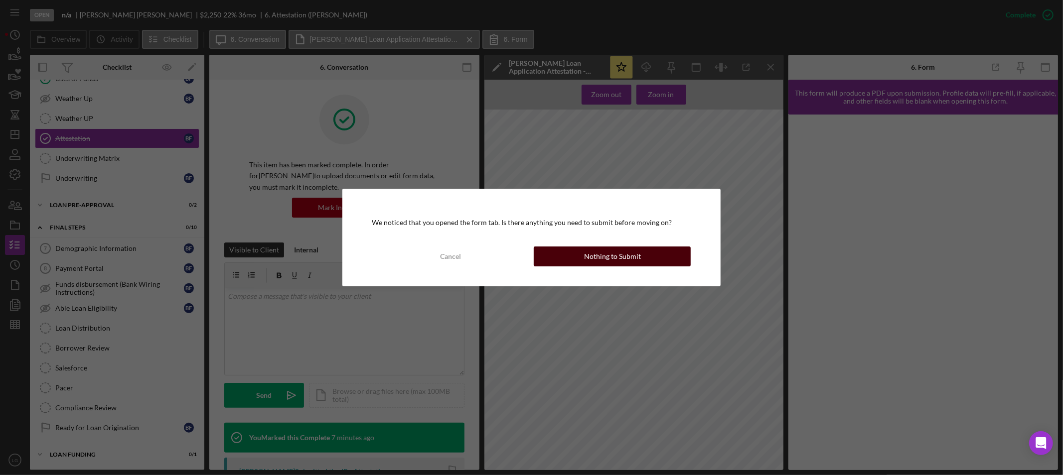
click at [551, 248] on button "Nothing to Submit" at bounding box center [612, 257] width 157 height 20
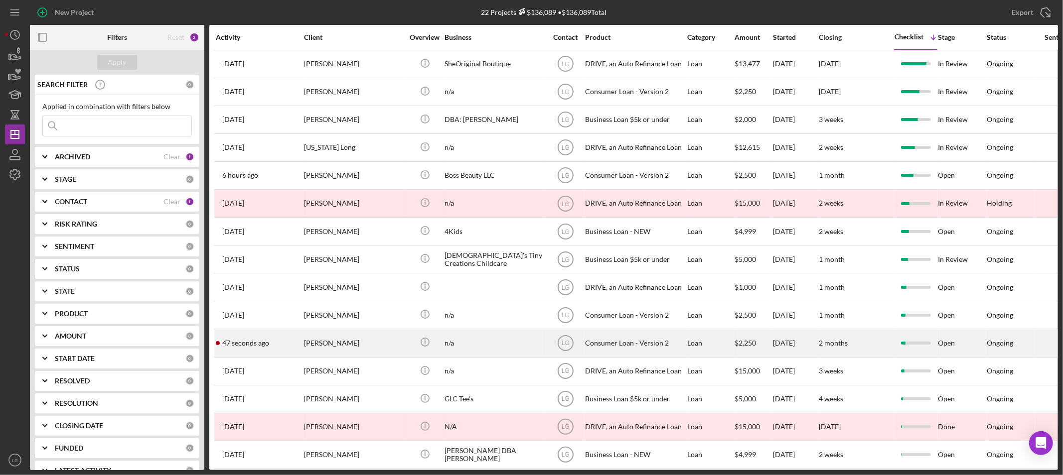
click at [355, 340] on div "[PERSON_NAME]" at bounding box center [354, 343] width 100 height 26
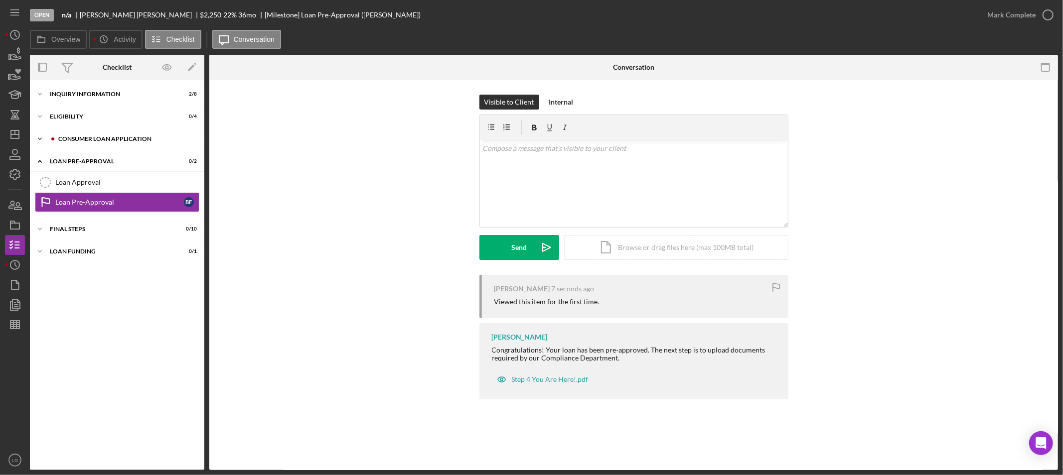
click at [92, 141] on div "Consumer Loan Application" at bounding box center [125, 139] width 134 height 6
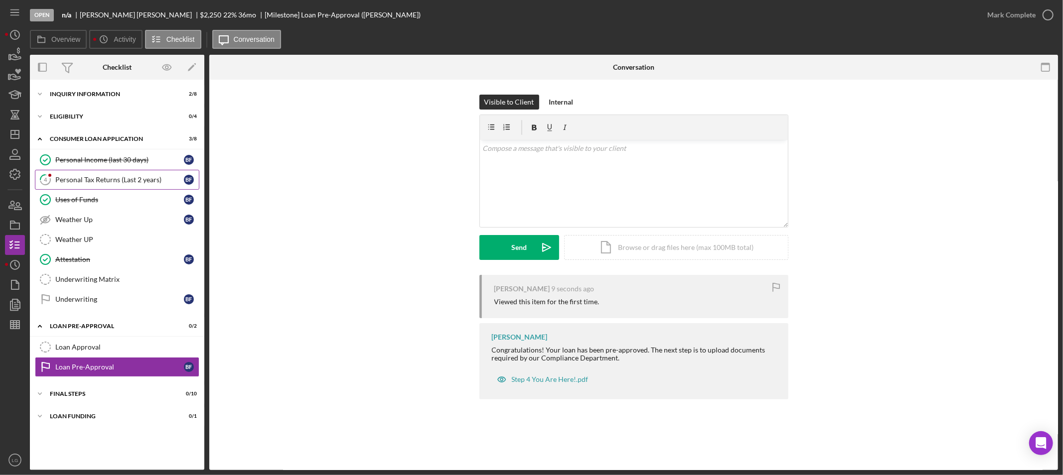
click at [77, 187] on link "4 Personal Tax Returns (Last 2 years) B F" at bounding box center [117, 180] width 164 height 20
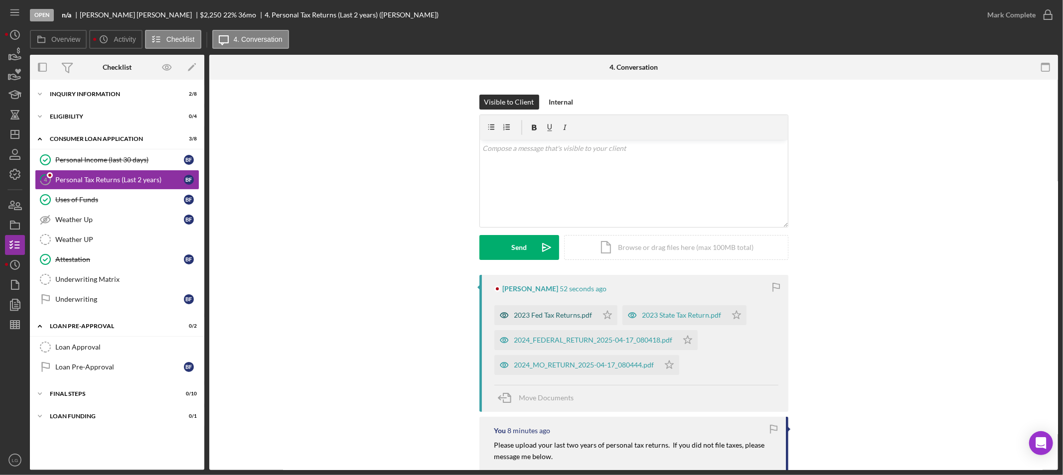
click at [545, 310] on div "2023 Fed Tax Returns.pdf" at bounding box center [545, 315] width 103 height 20
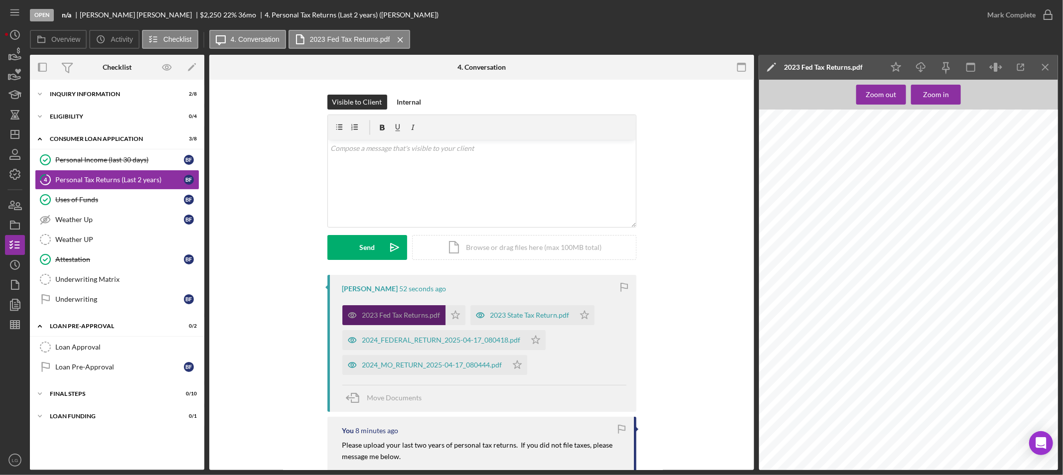
click at [442, 313] on div "2023 Fed Tax Returns.pdf" at bounding box center [393, 315] width 103 height 20
click at [428, 337] on div "2024_FEDERAL_RETURN_2025-04-17_080418.pdf" at bounding box center [441, 340] width 158 height 8
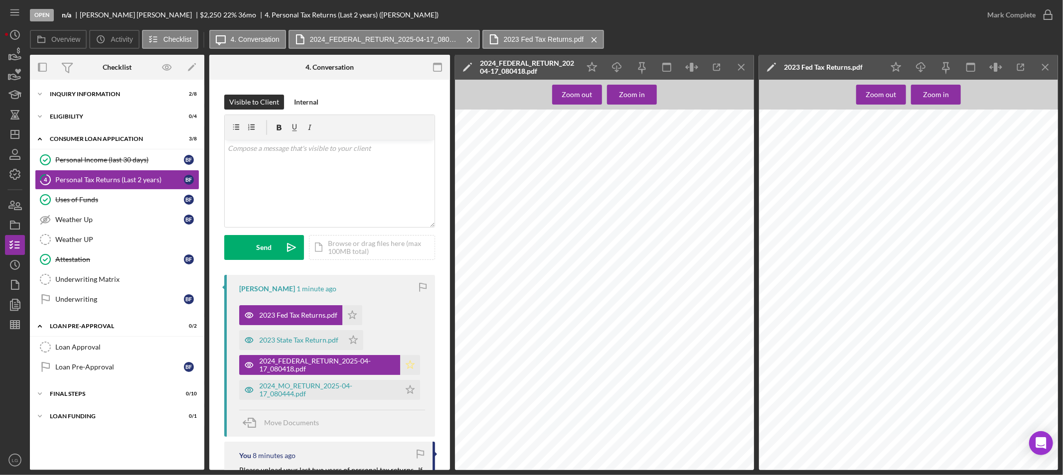
click at [407, 363] on polygon "button" at bounding box center [410, 365] width 8 height 8
click at [359, 315] on icon "Icon/Star" at bounding box center [352, 315] width 20 height 20
click at [1019, 8] on div "Mark Complete" at bounding box center [1011, 15] width 48 height 20
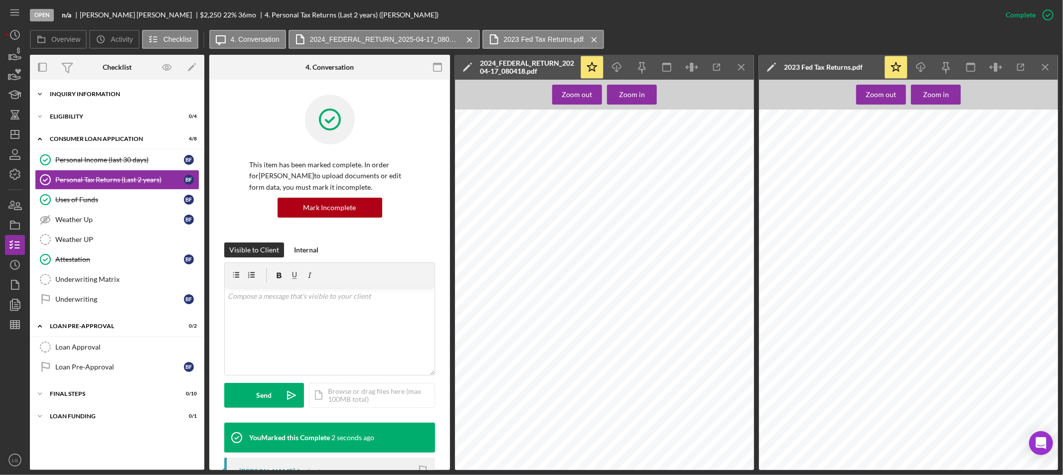
click at [90, 95] on div "Inquiry Information" at bounding box center [121, 94] width 142 height 6
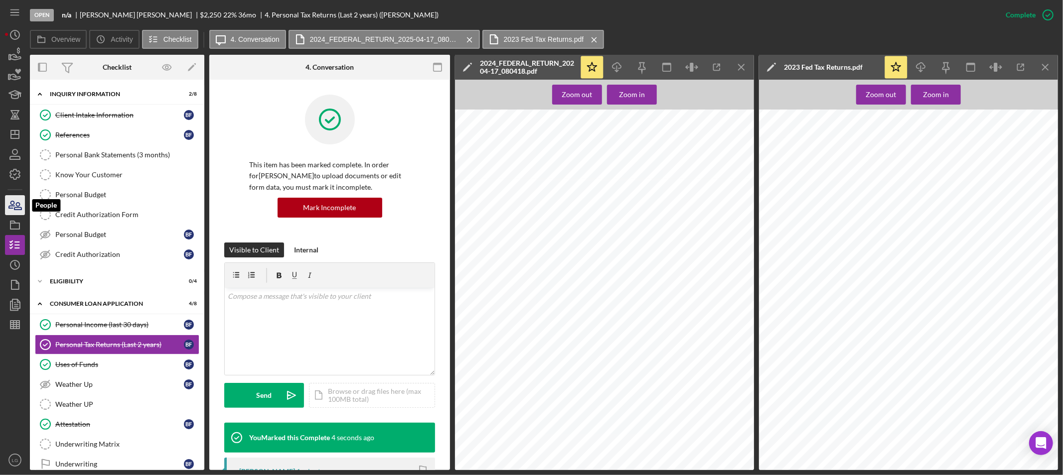
click at [7, 204] on icon "button" at bounding box center [14, 205] width 25 height 25
